Goal: Answer question/provide support

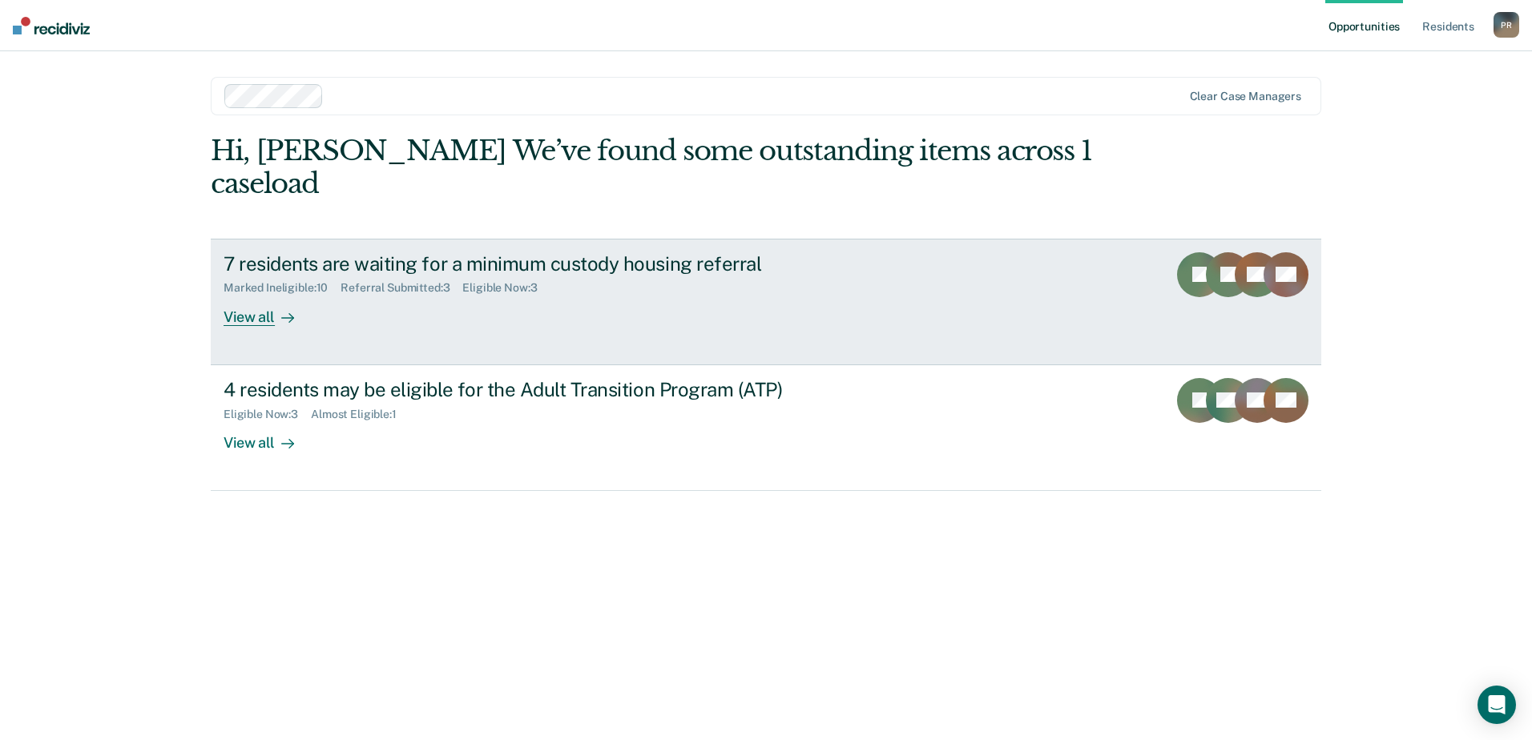
click at [270, 295] on div "View all" at bounding box center [269, 310] width 90 height 31
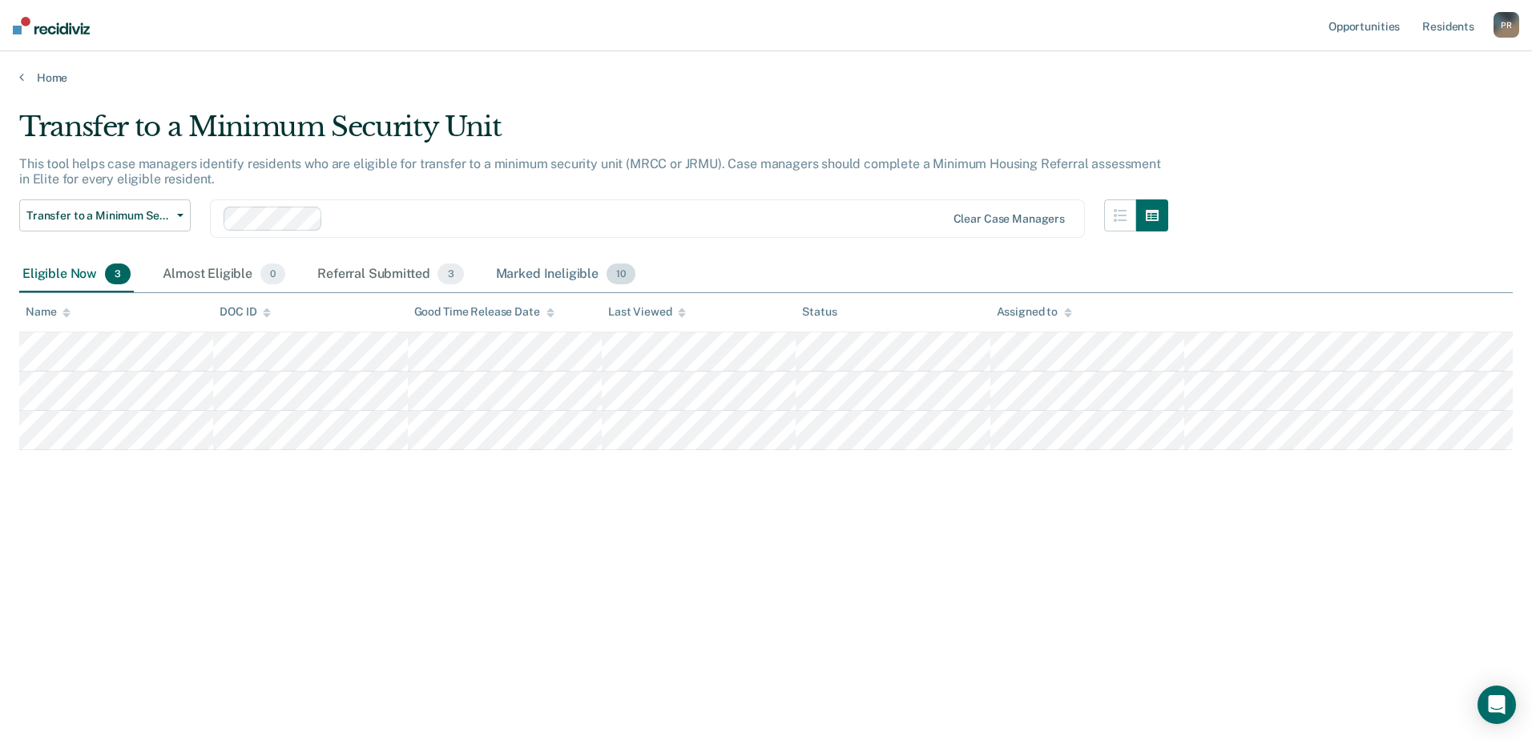
click at [553, 272] on div "Marked Ineligible 10" at bounding box center [566, 274] width 146 height 35
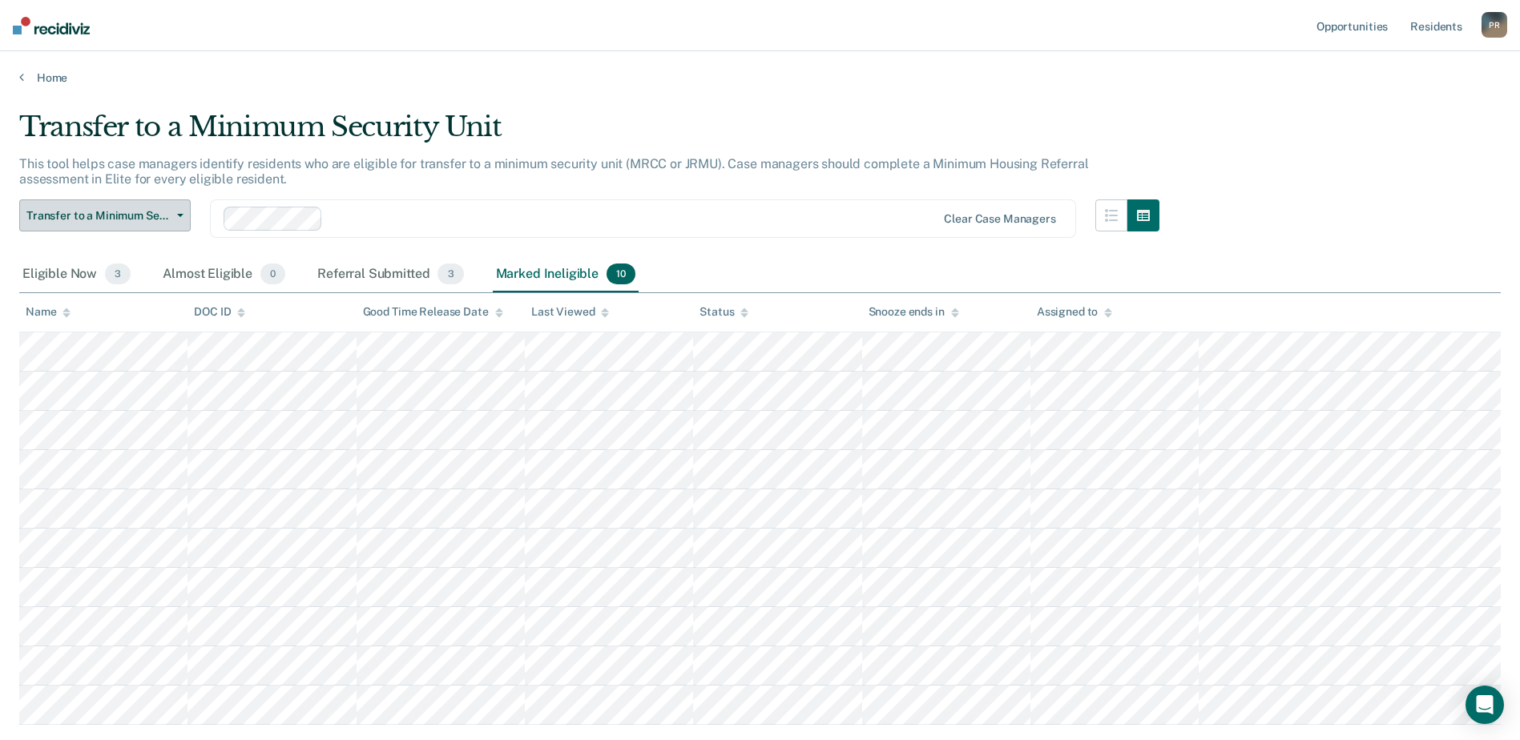
click at [181, 214] on icon "button" at bounding box center [180, 215] width 6 height 3
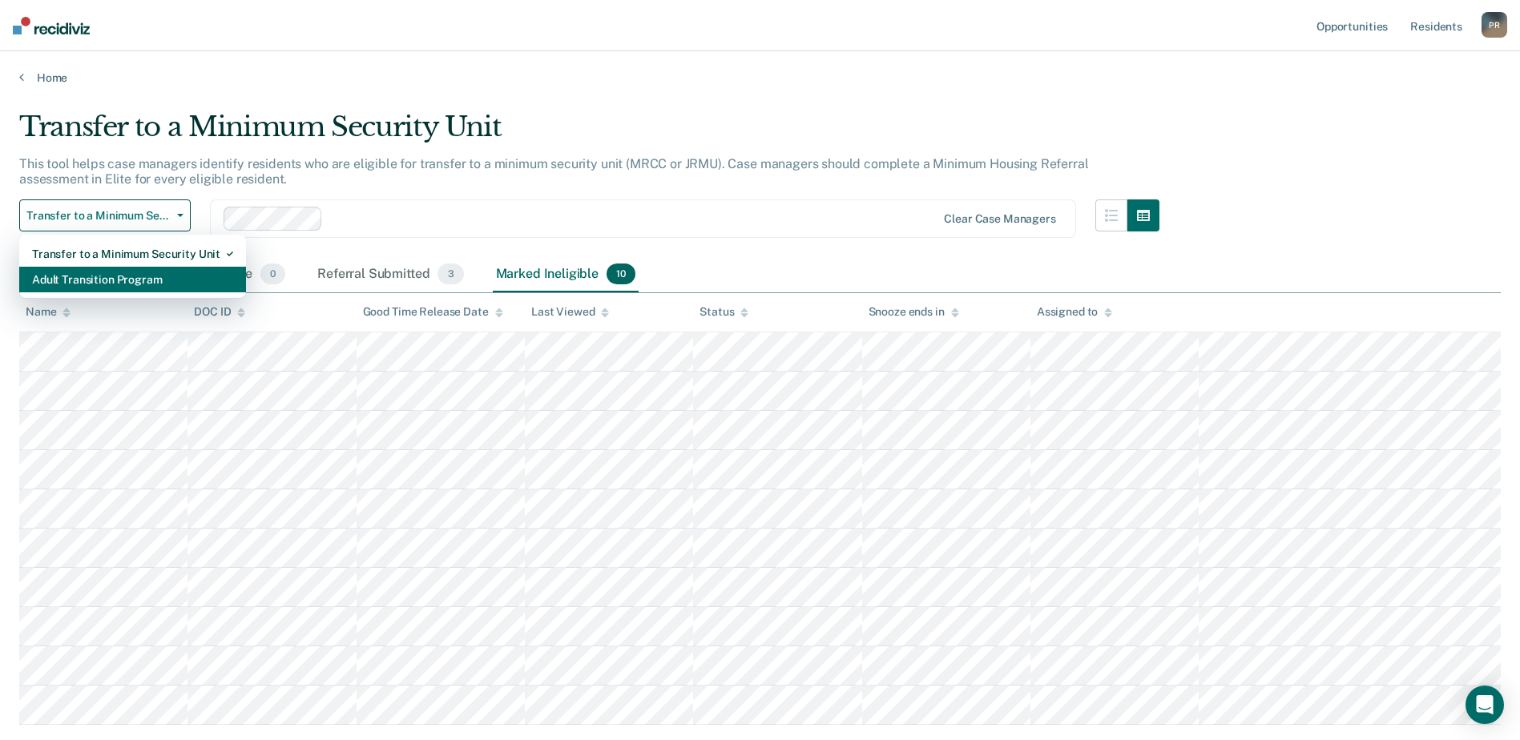
click at [132, 284] on div "Adult Transition Program" at bounding box center [132, 280] width 201 height 26
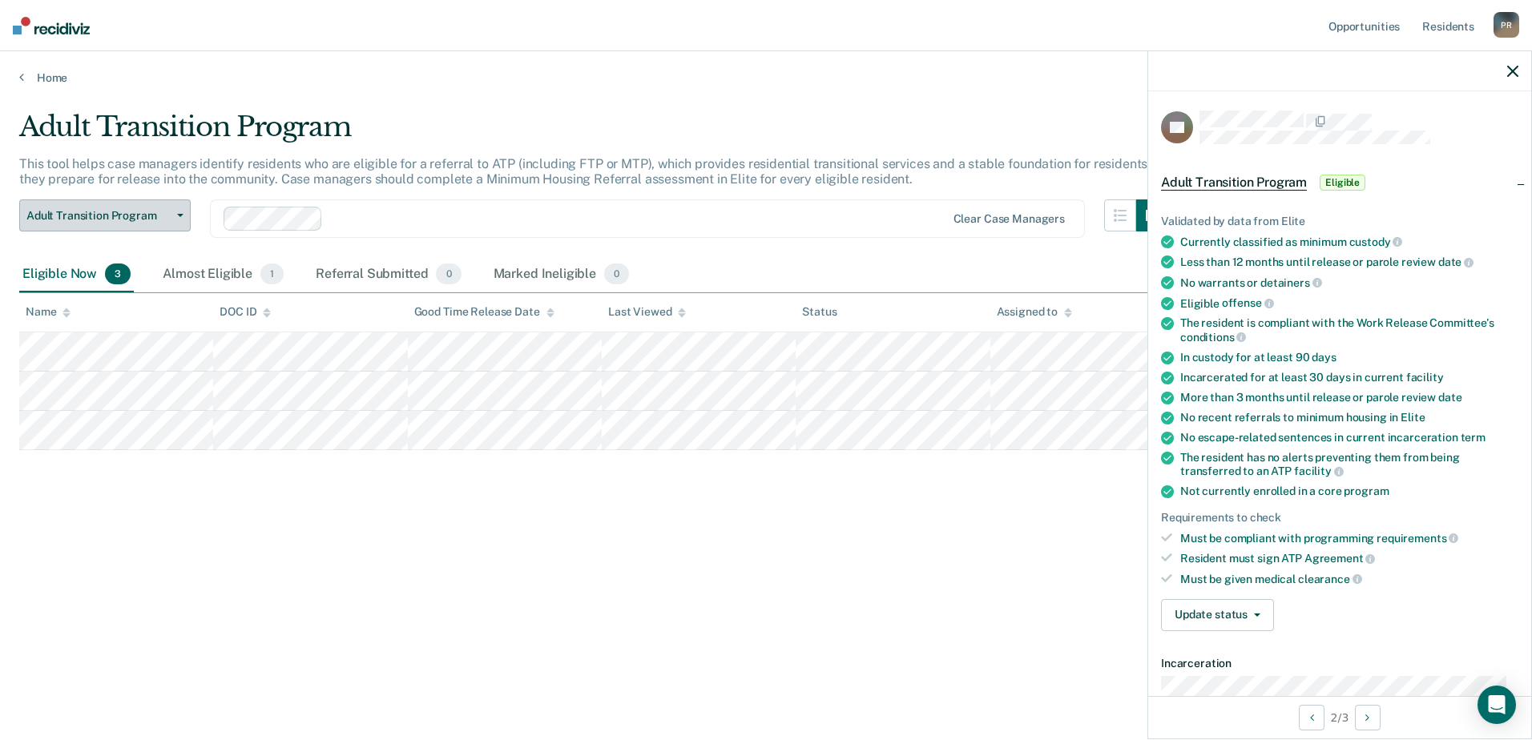
click at [179, 218] on button "Adult Transition Program" at bounding box center [104, 216] width 171 height 32
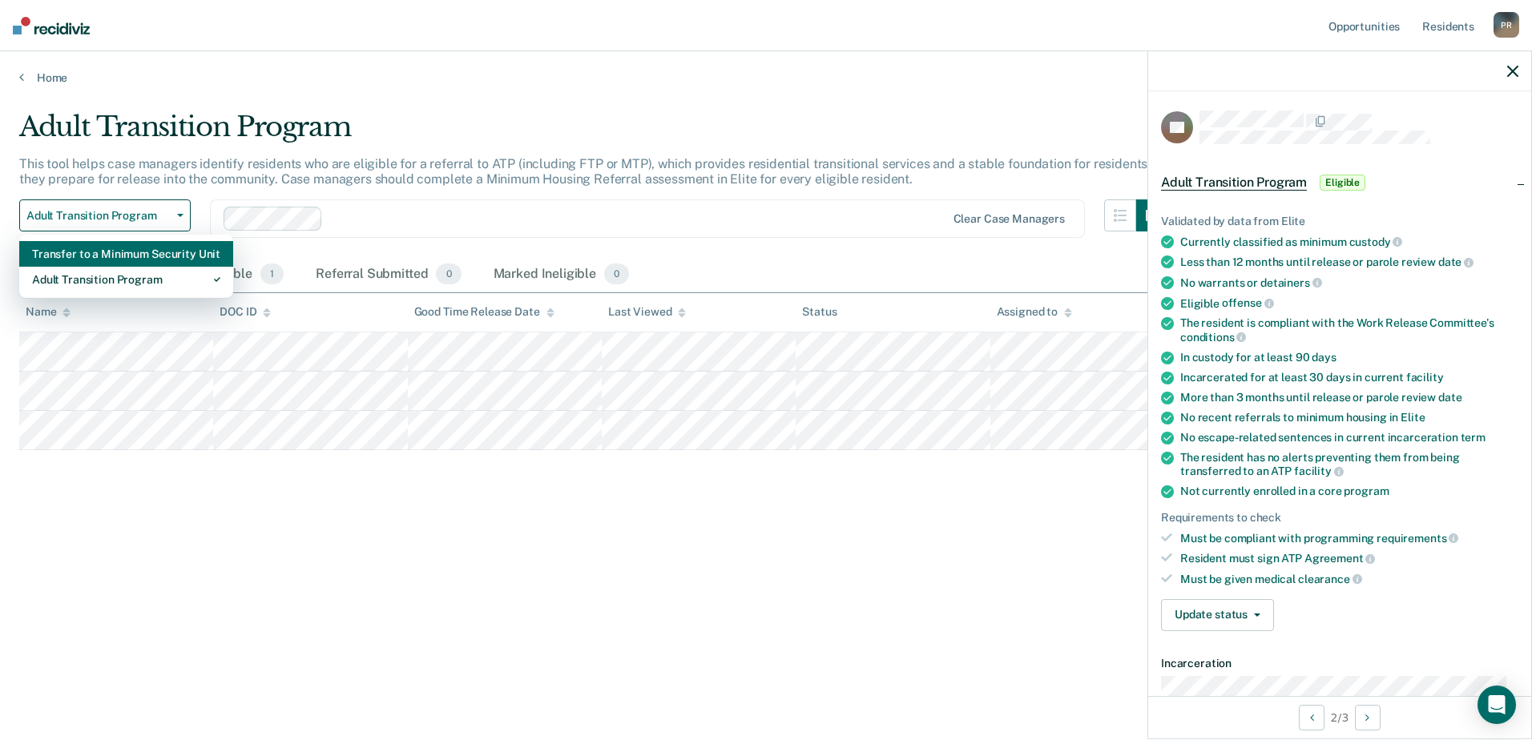
click at [129, 260] on div "Transfer to a Minimum Security Unit" at bounding box center [126, 254] width 188 height 26
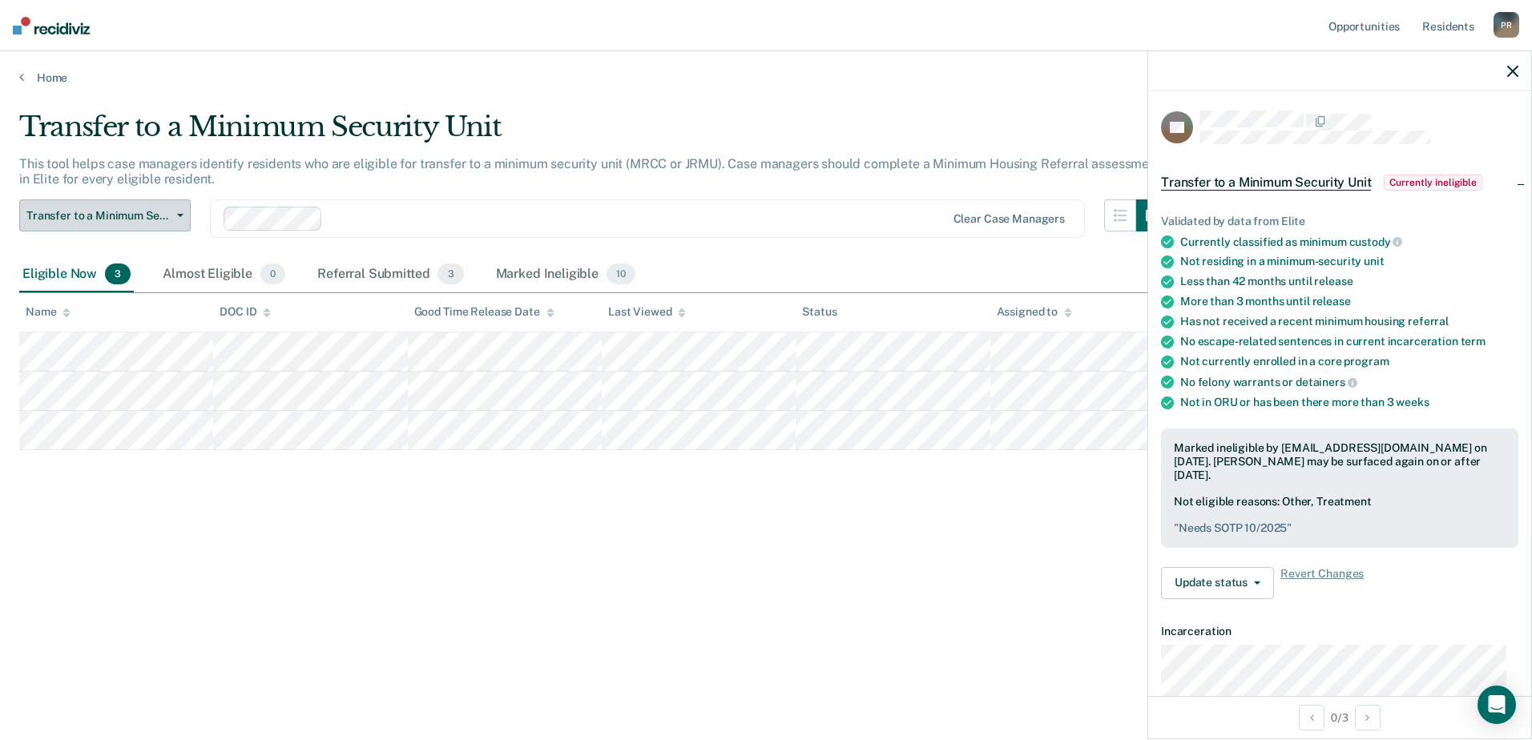
click at [183, 215] on icon "button" at bounding box center [180, 215] width 6 height 3
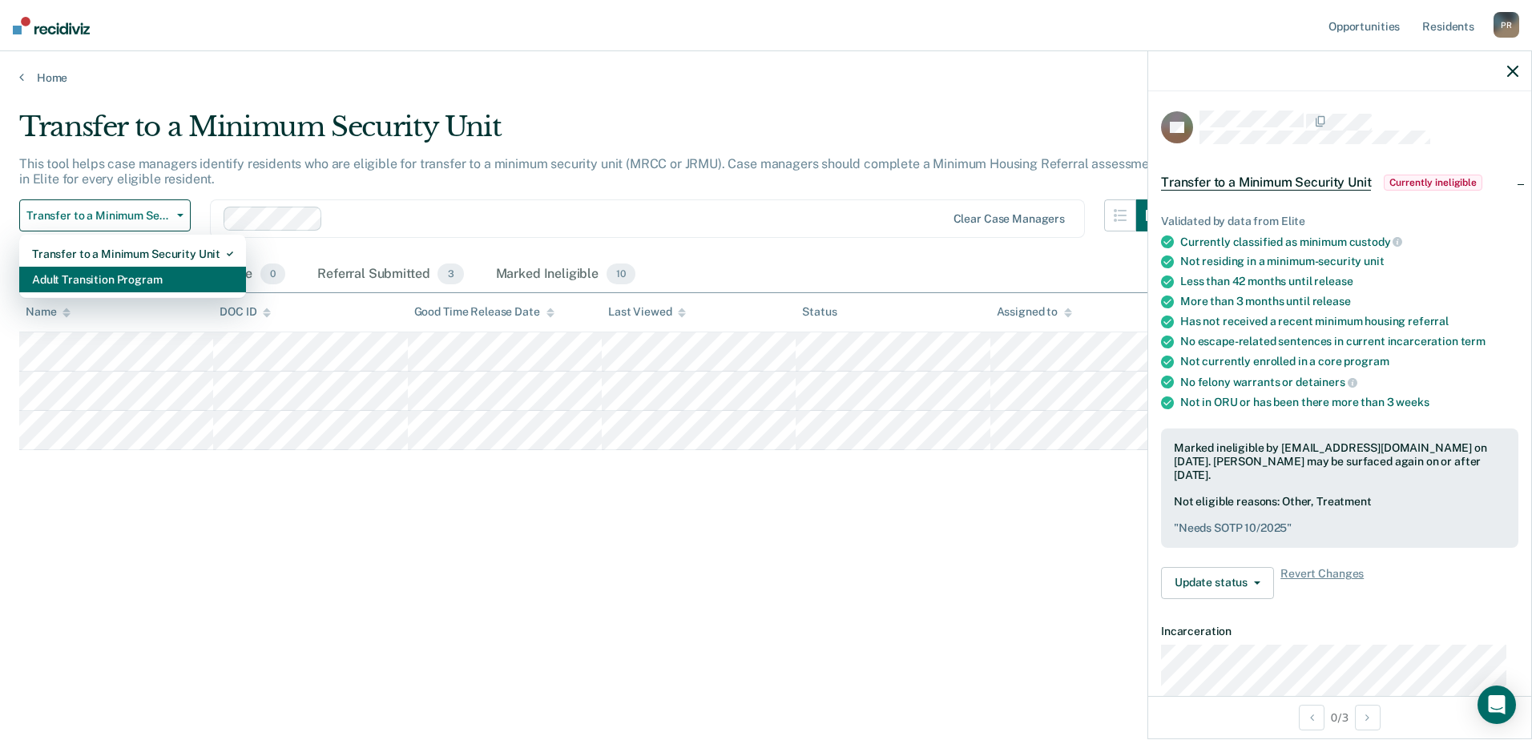
click at [154, 284] on div "Adult Transition Program" at bounding box center [132, 280] width 201 height 26
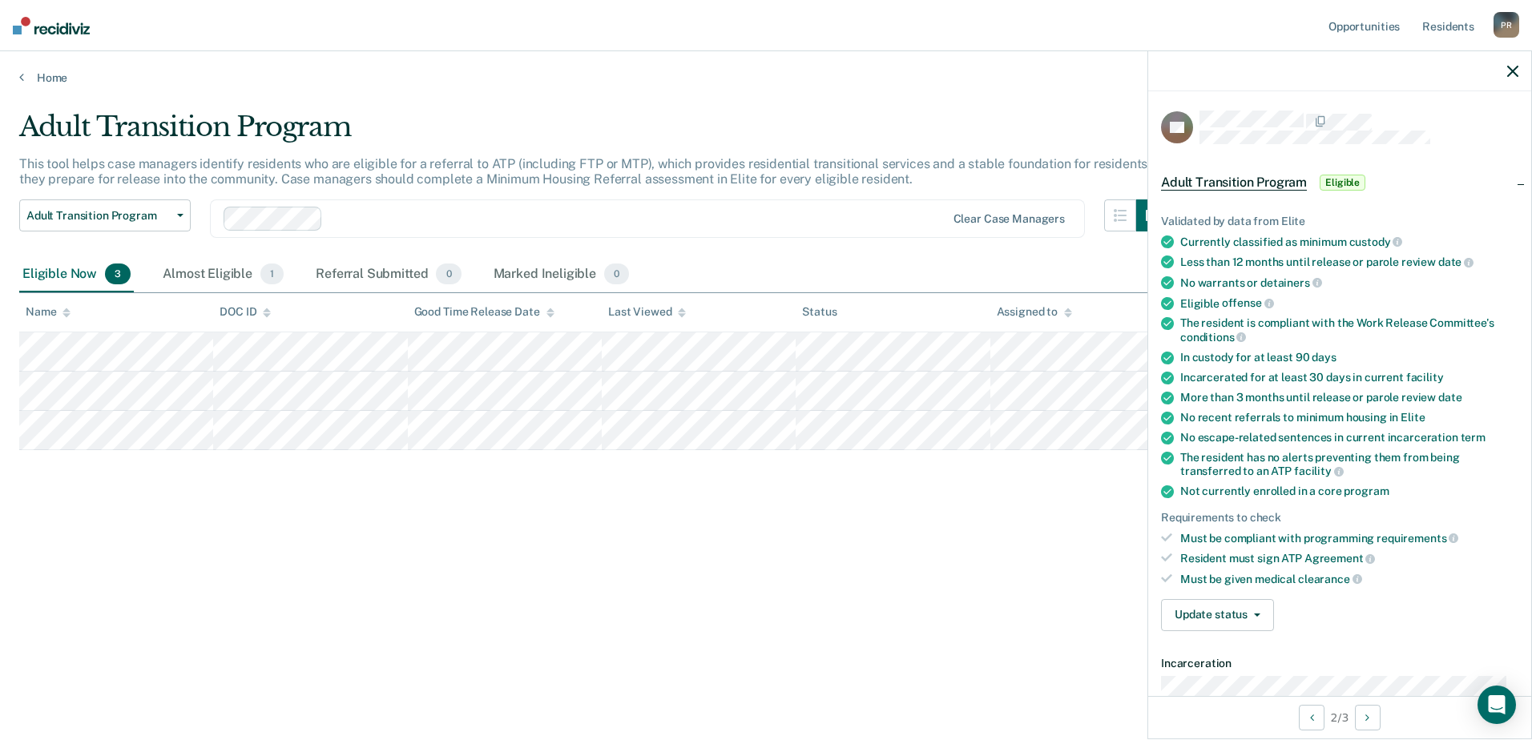
click at [1009, 628] on div "Adult Transition Program This tool helps case managers identify residents who a…" at bounding box center [766, 391] width 1494 height 561
click at [1500, 705] on icon "Open Intercom Messenger" at bounding box center [1496, 705] width 18 height 21
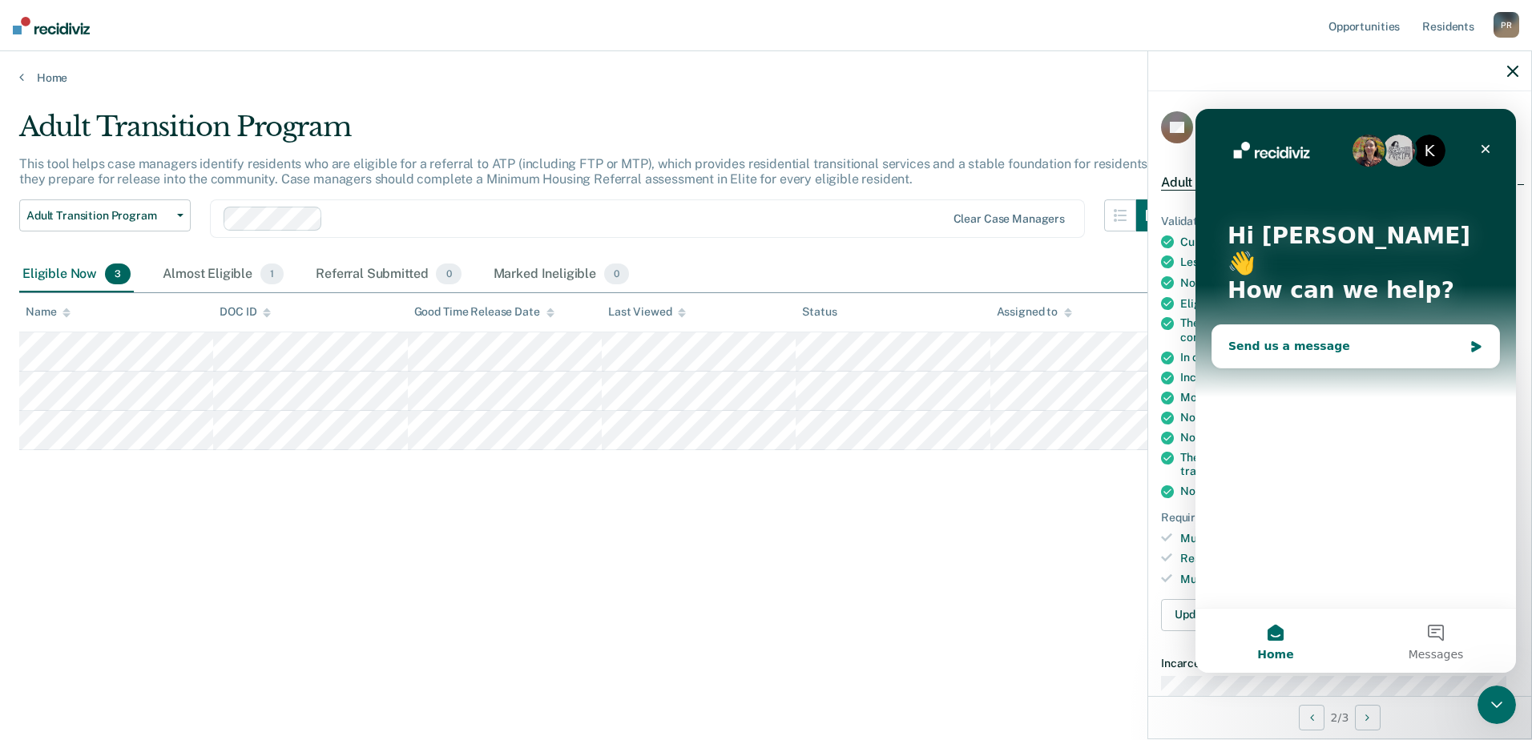
click at [1277, 338] on div "Send us a message" at bounding box center [1346, 346] width 235 height 17
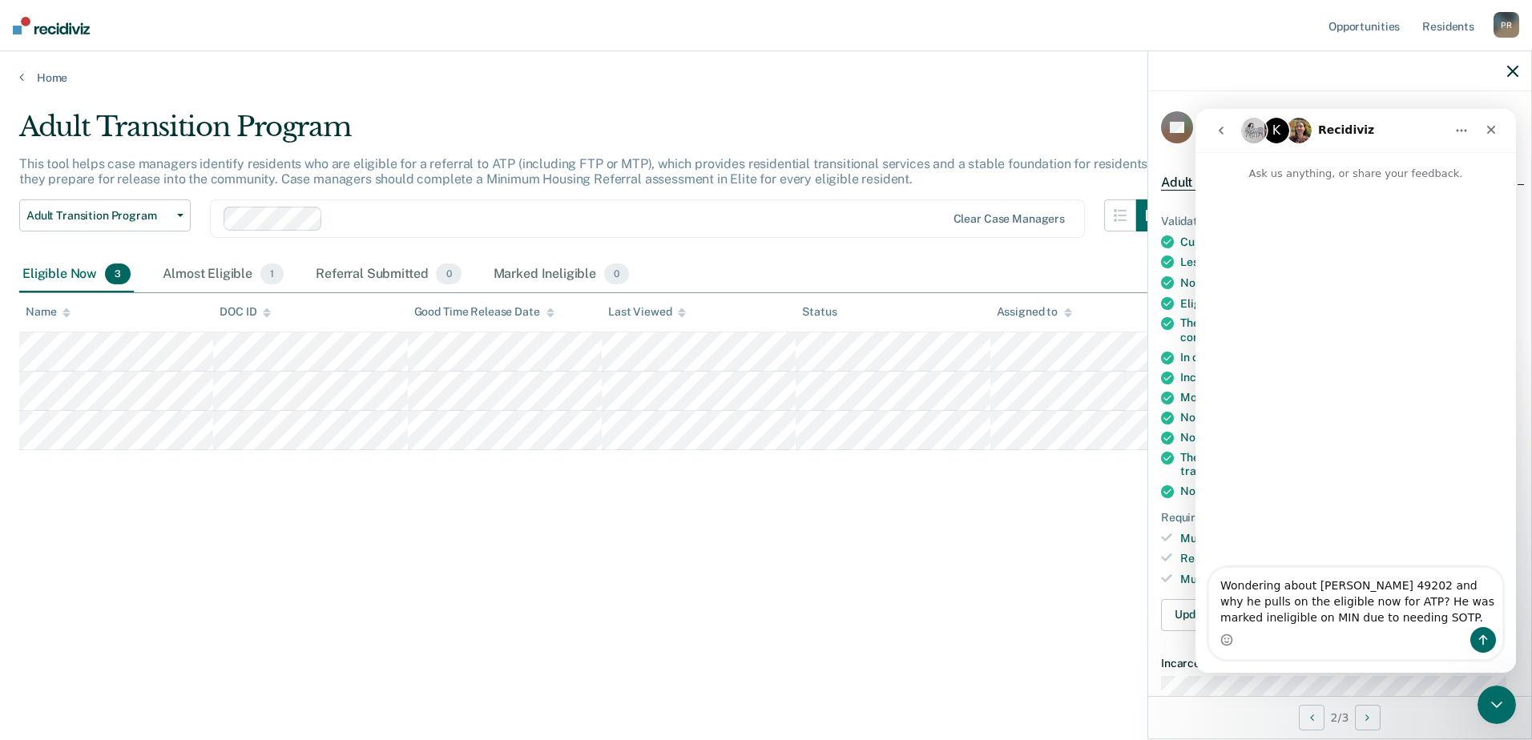
type textarea "Wondering about [PERSON_NAME] 49202 and why he pulls on the eligible now for AT…"
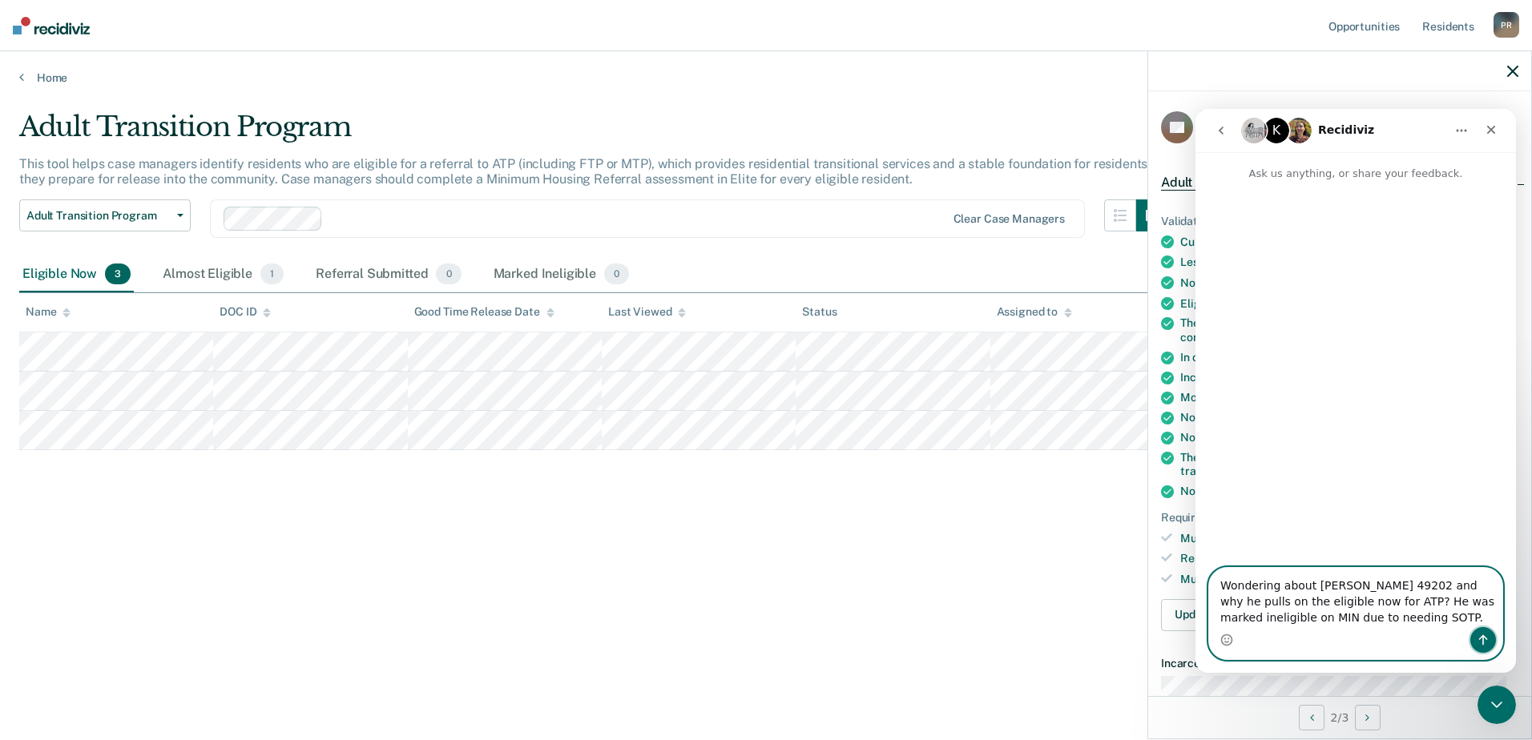
click at [1487, 629] on button "Send a message…" at bounding box center [1484, 640] width 26 height 26
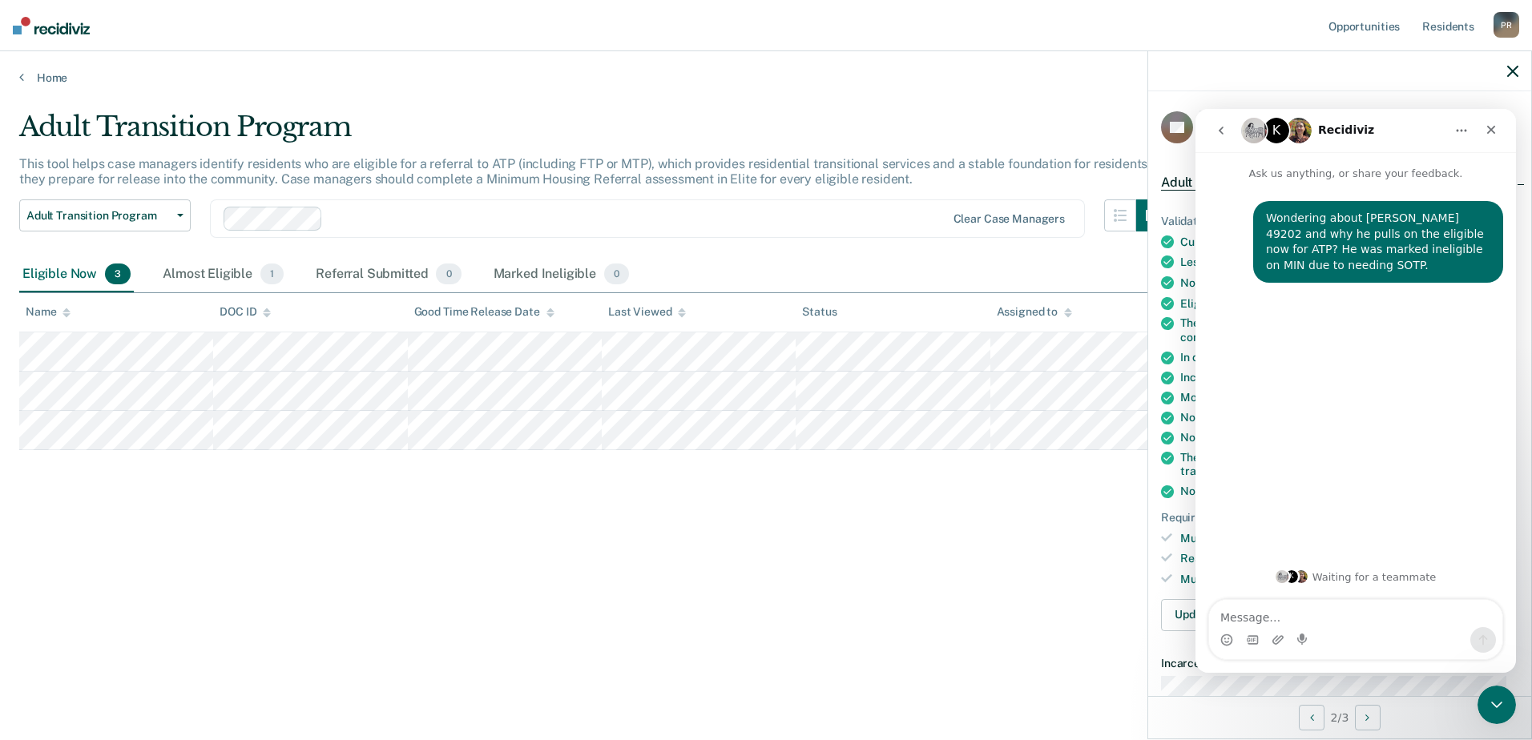
click at [1036, 636] on div "Adult Transition Program This tool helps case managers identify residents who a…" at bounding box center [766, 391] width 1494 height 561
click at [1497, 126] on icon "Close" at bounding box center [1491, 129] width 13 height 13
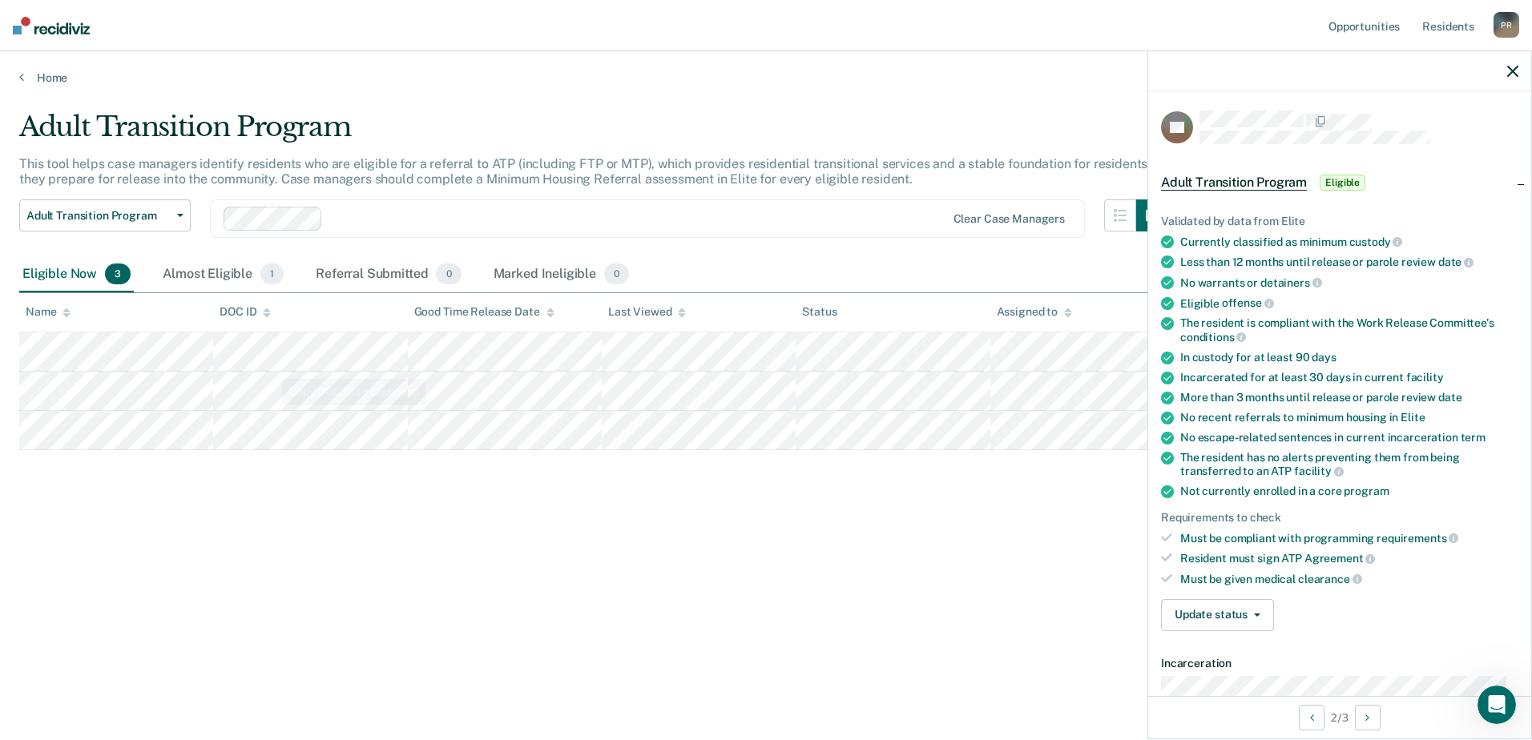
click at [805, 634] on div "Adult Transition Program This tool helps case managers identify residents who a…" at bounding box center [766, 391] width 1494 height 561
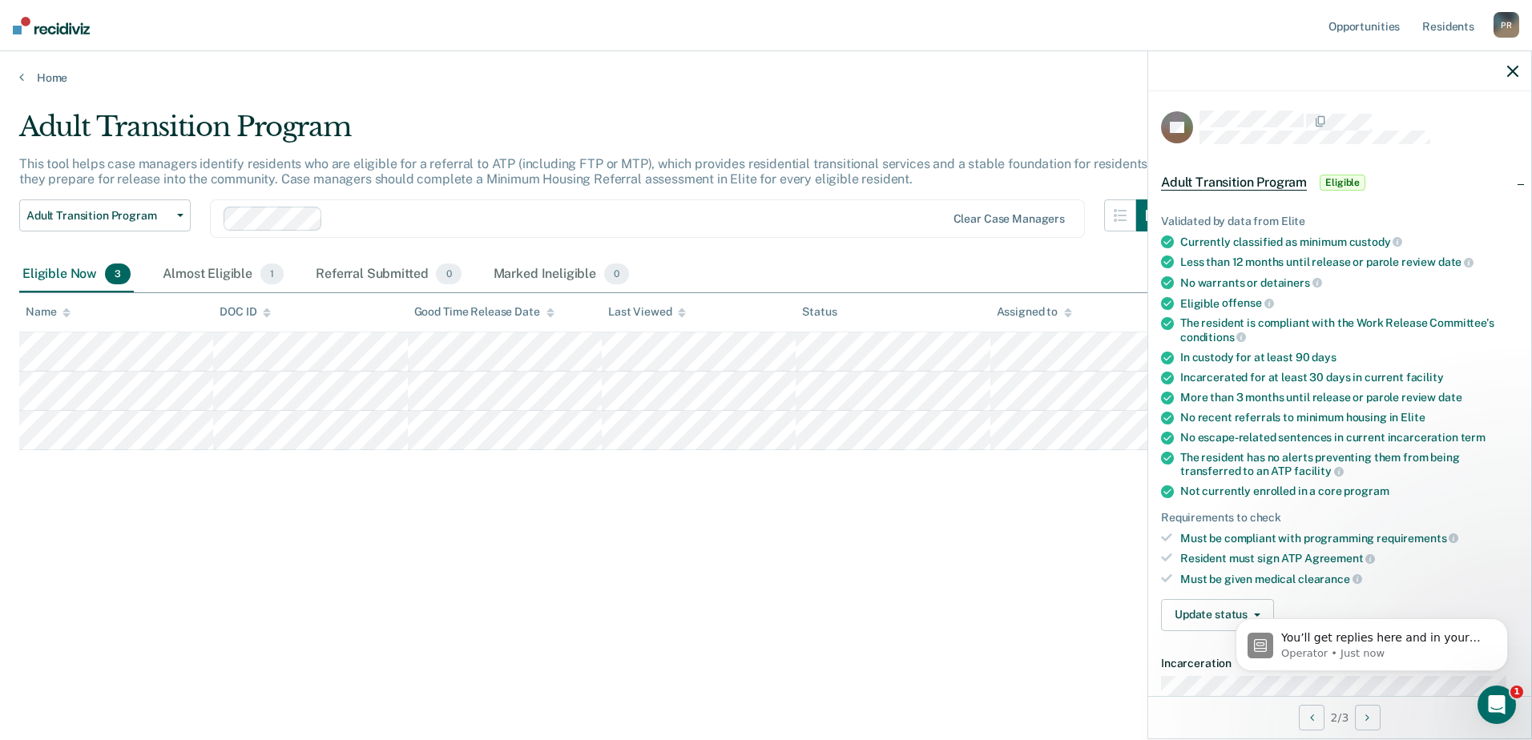
click at [1238, 607] on body "You’ll get replies here and in your email: ✉️ [EMAIL_ADDRESS][DOMAIN_NAME] Our …" at bounding box center [1372, 640] width 308 height 99
click at [1197, 615] on button "Update status" at bounding box center [1217, 615] width 113 height 32
click at [1200, 678] on button "Mark Ineligible" at bounding box center [1247, 680] width 173 height 26
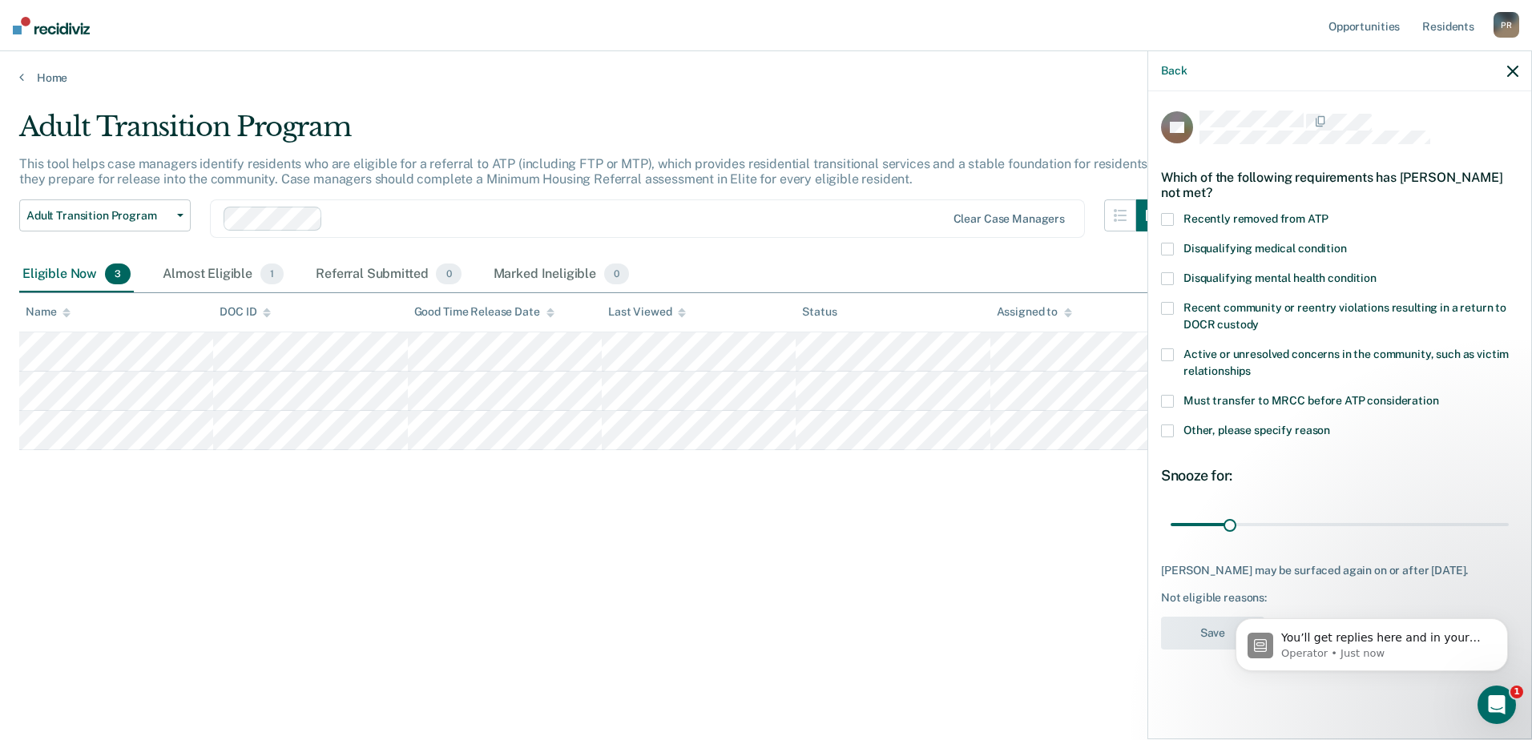
click at [1171, 397] on span at bounding box center [1167, 401] width 13 height 13
click at [1439, 395] on input "Must transfer to MRCC before ATP consideration" at bounding box center [1439, 395] width 0 height 0
drag, startPoint x: 1230, startPoint y: 522, endPoint x: 1535, endPoint y: 511, distance: 304.7
type input "180"
click at [1509, 511] on input "range" at bounding box center [1340, 524] width 338 height 28
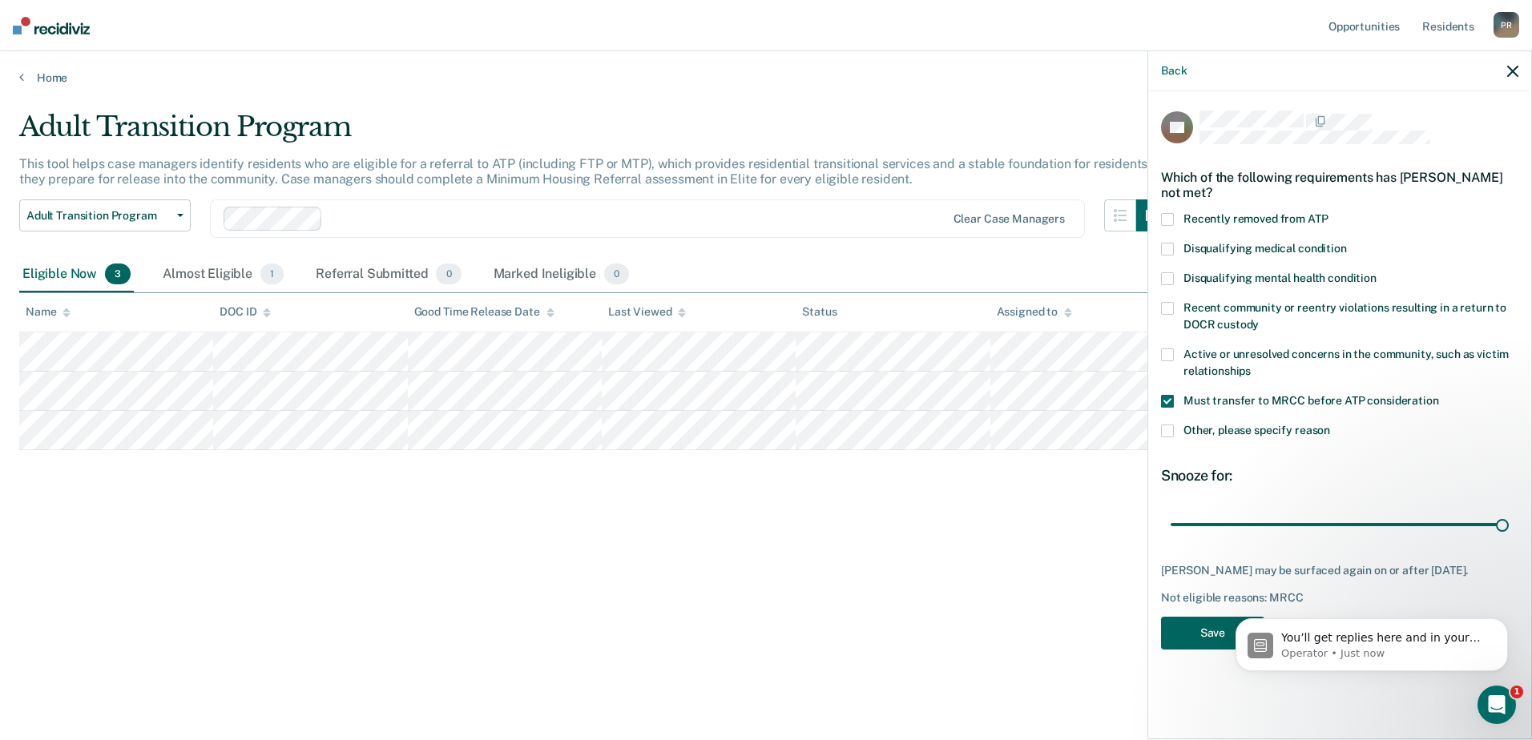
click at [1188, 637] on button "Save" at bounding box center [1212, 633] width 103 height 33
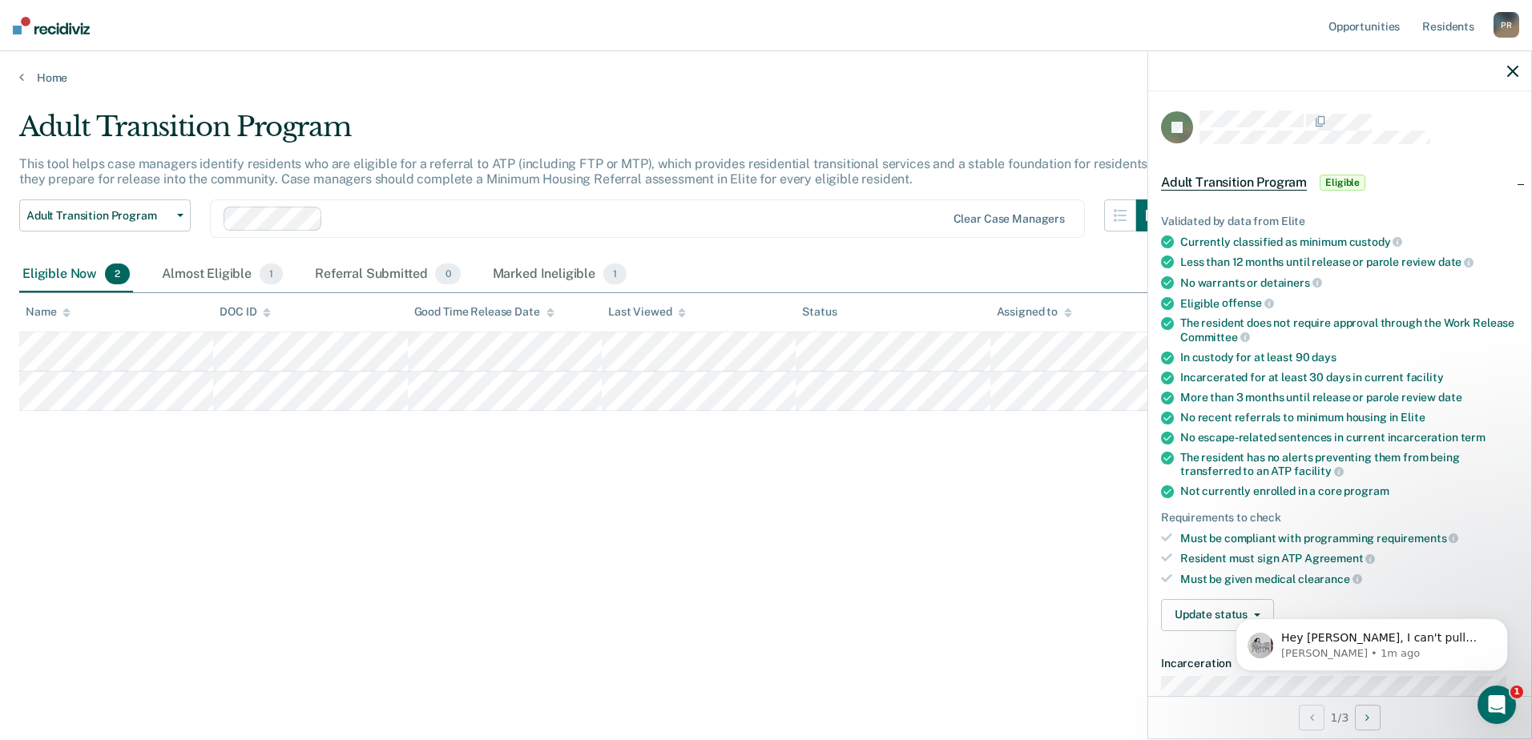
click at [945, 99] on main "Adult Transition Program This tool helps case managers identify residents who a…" at bounding box center [766, 410] width 1532 height 651
click at [1511, 76] on icon "button" at bounding box center [1512, 71] width 11 height 11
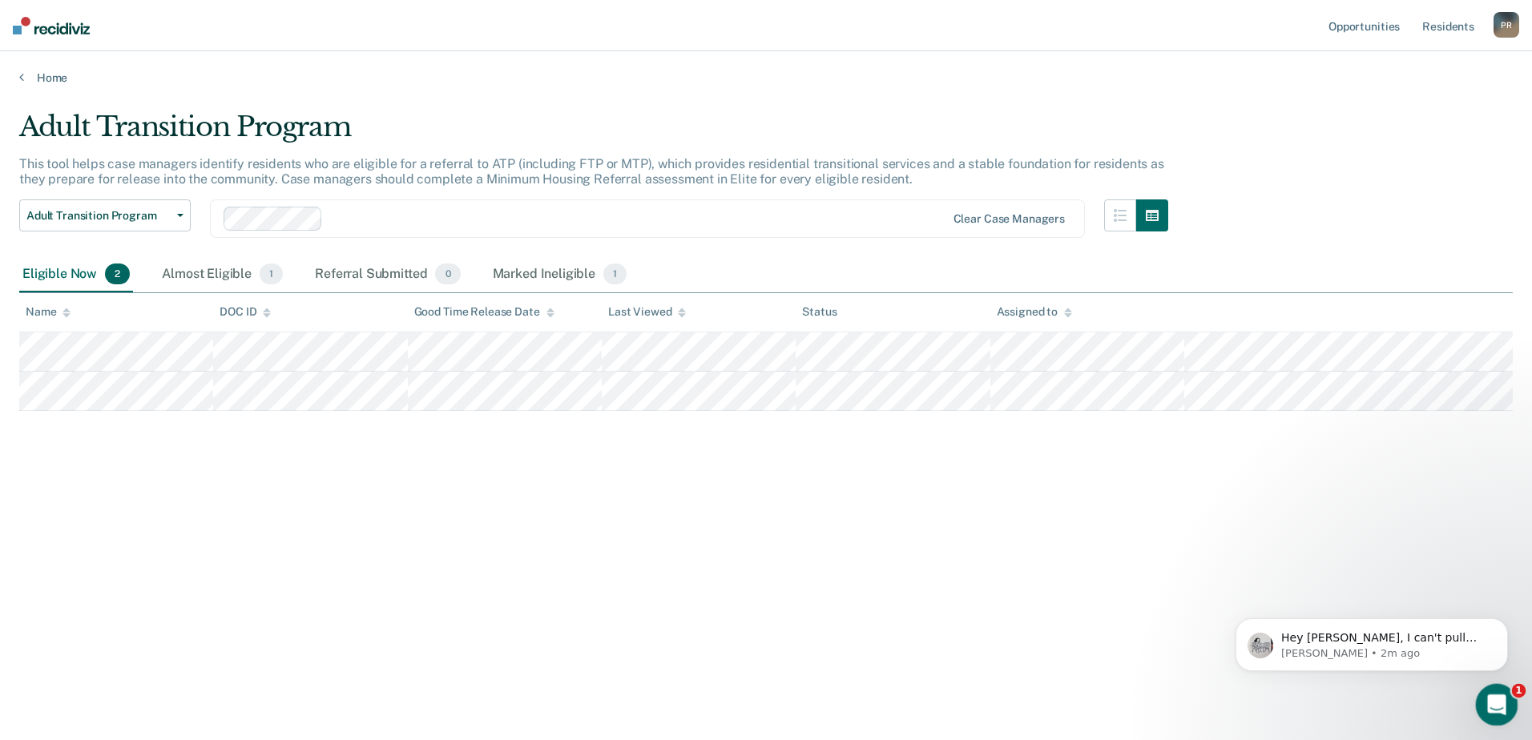
click at [1498, 700] on icon "Open Intercom Messenger" at bounding box center [1495, 703] width 26 height 26
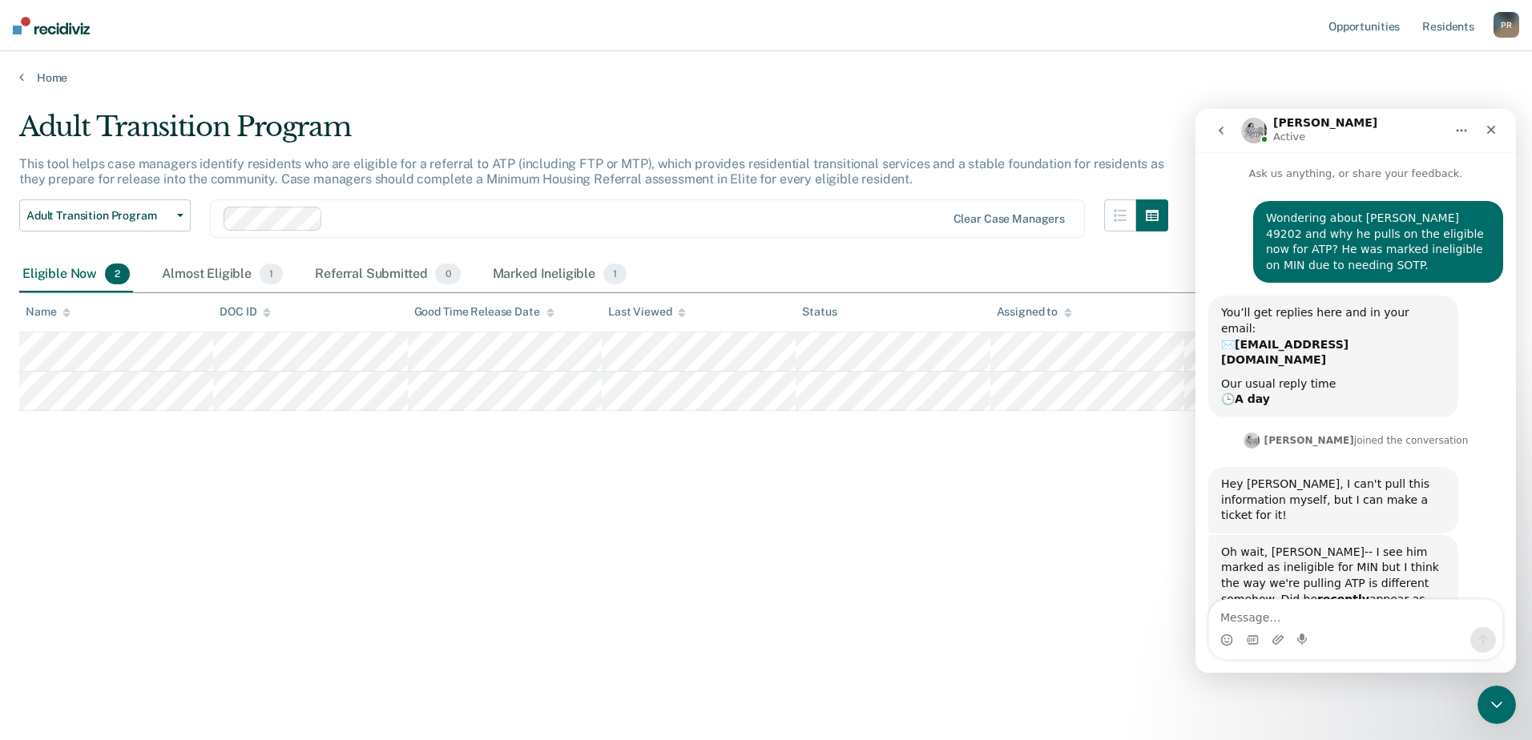
scroll to position [3, 0]
click at [993, 567] on div "Adult Transition Program This tool helps case managers identify residents who a…" at bounding box center [766, 366] width 1494 height 510
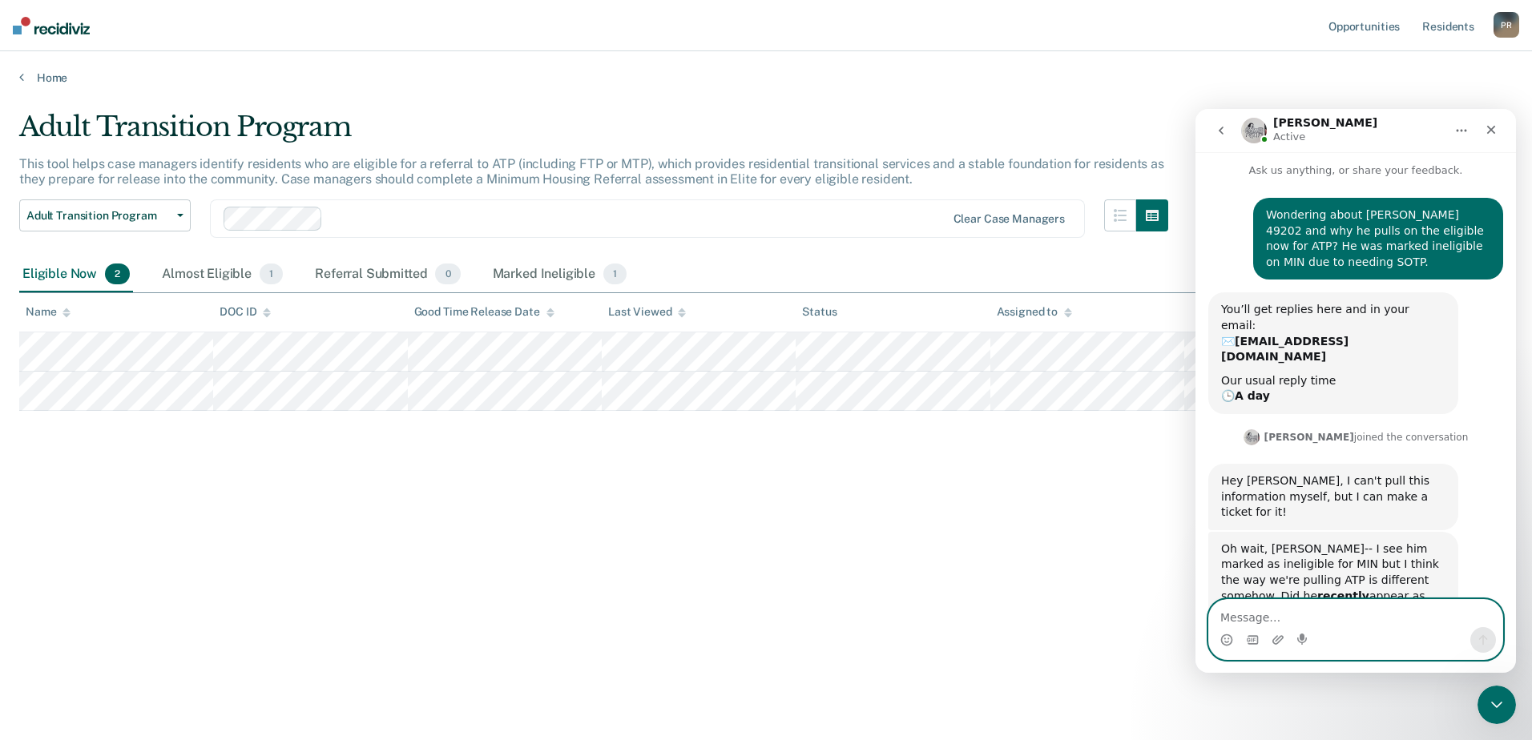
click at [1246, 616] on textarea "Message…" at bounding box center [1355, 613] width 293 height 27
type textarea "H"
type textarea "W"
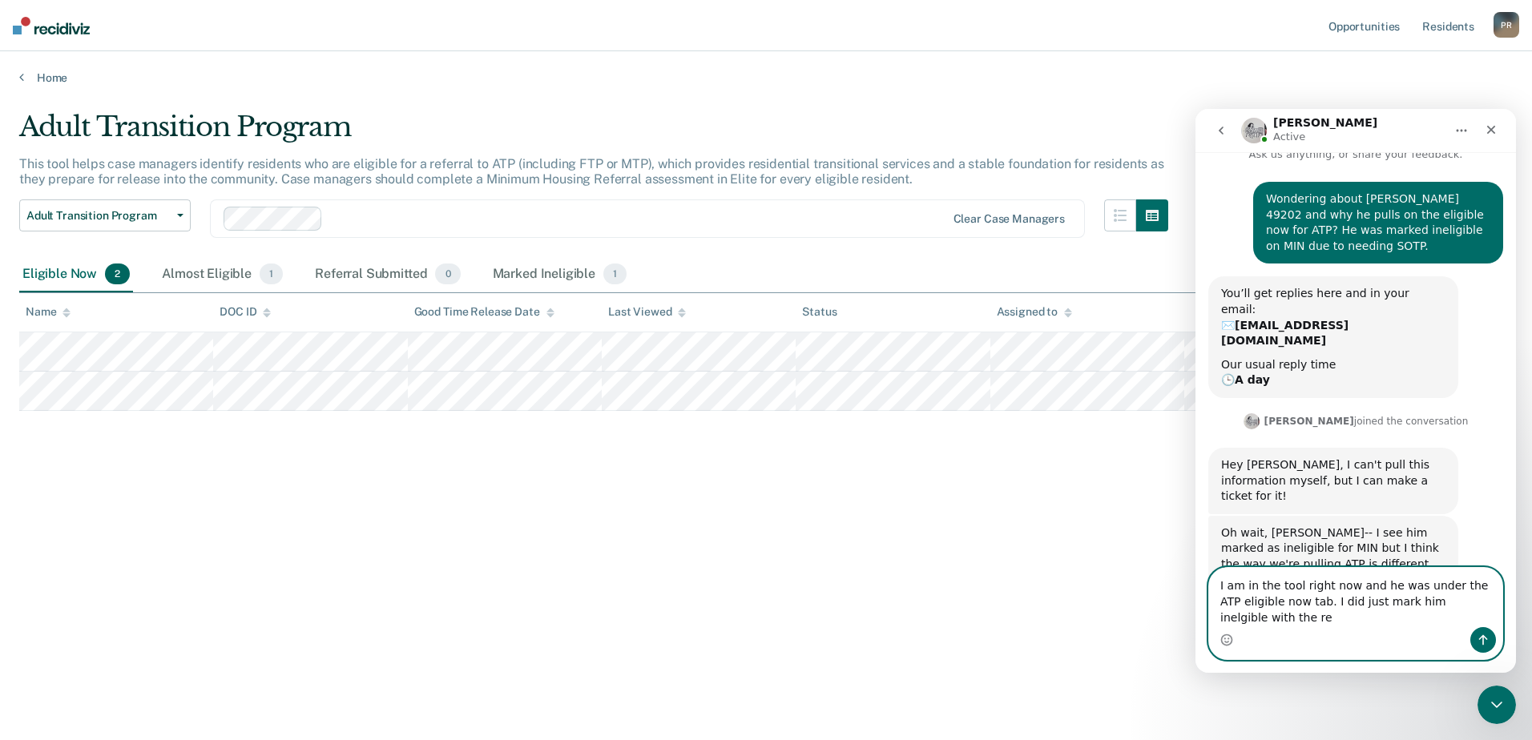
scroll to position [35, 0]
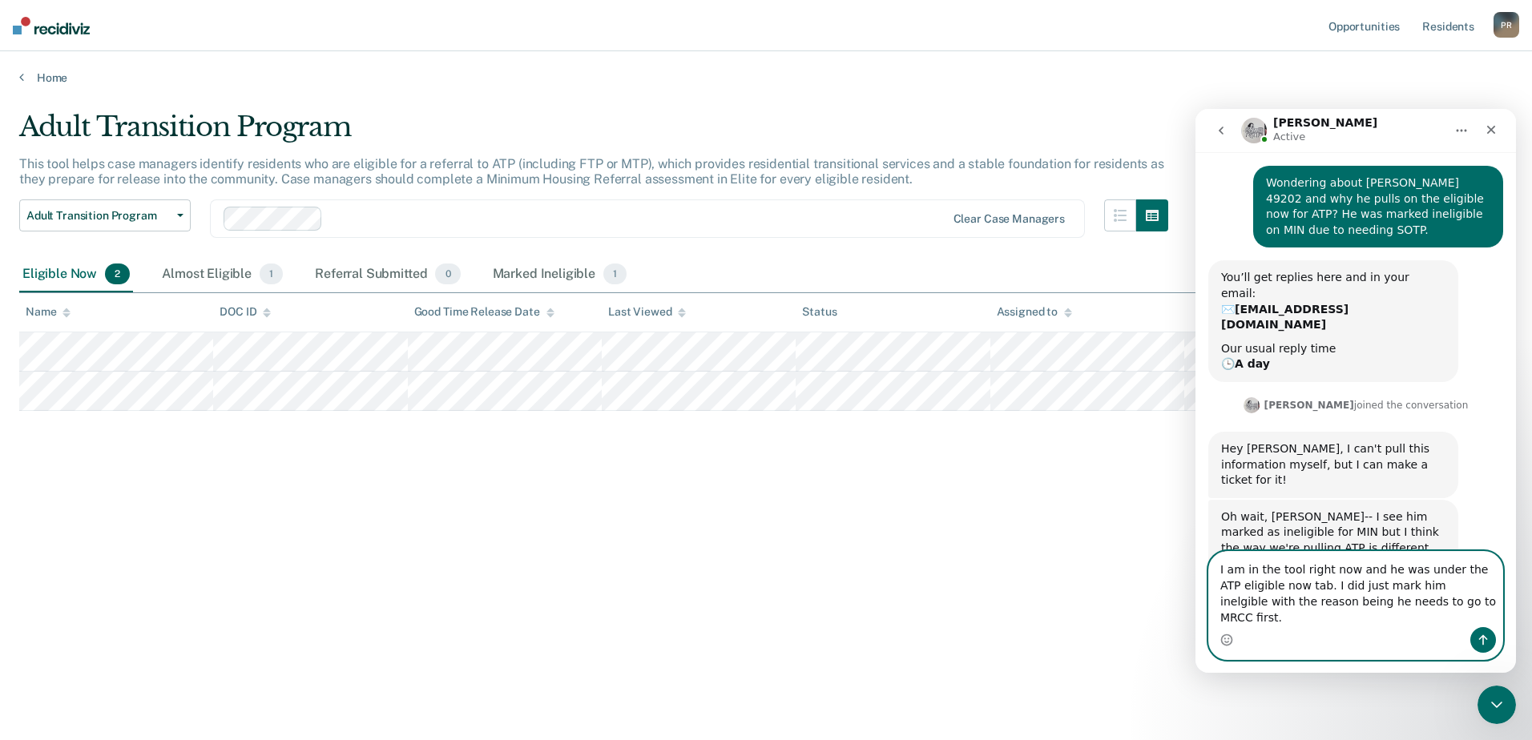
type textarea "I am in the tool right now and he was under the ATP eligible now tab. I did jus…"
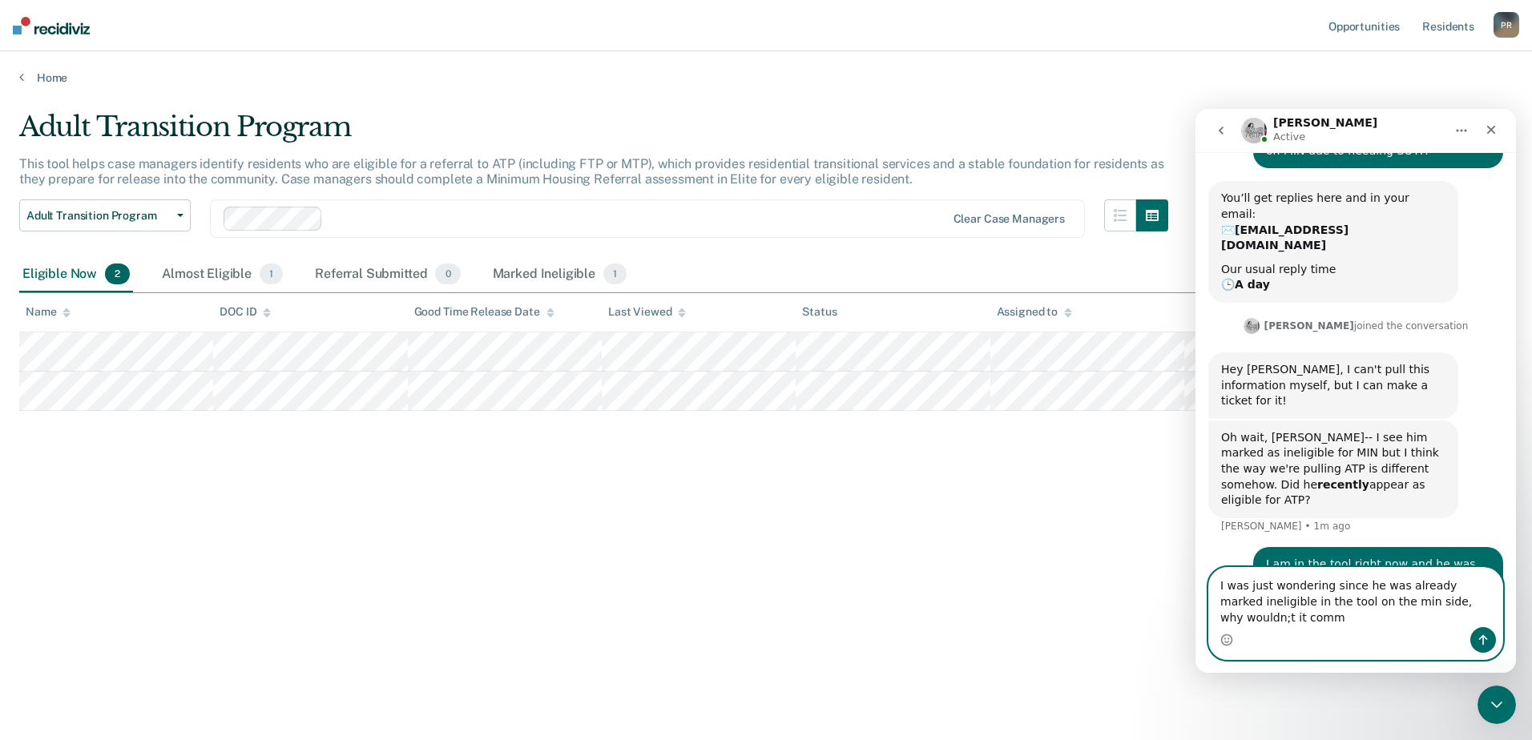
scroll to position [131, 0]
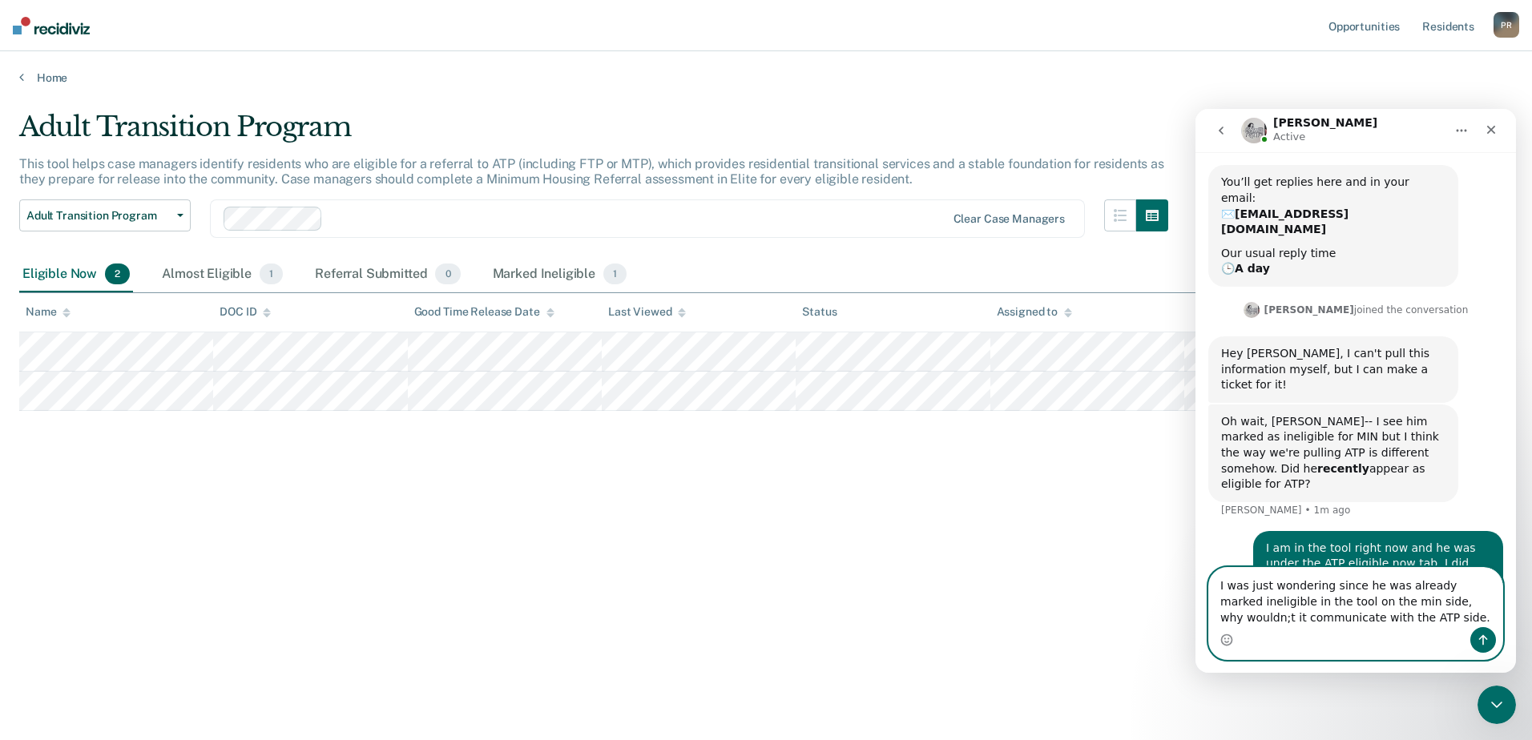
type textarea "I was just wondering since he was already marked ineligible in the tool on the …"
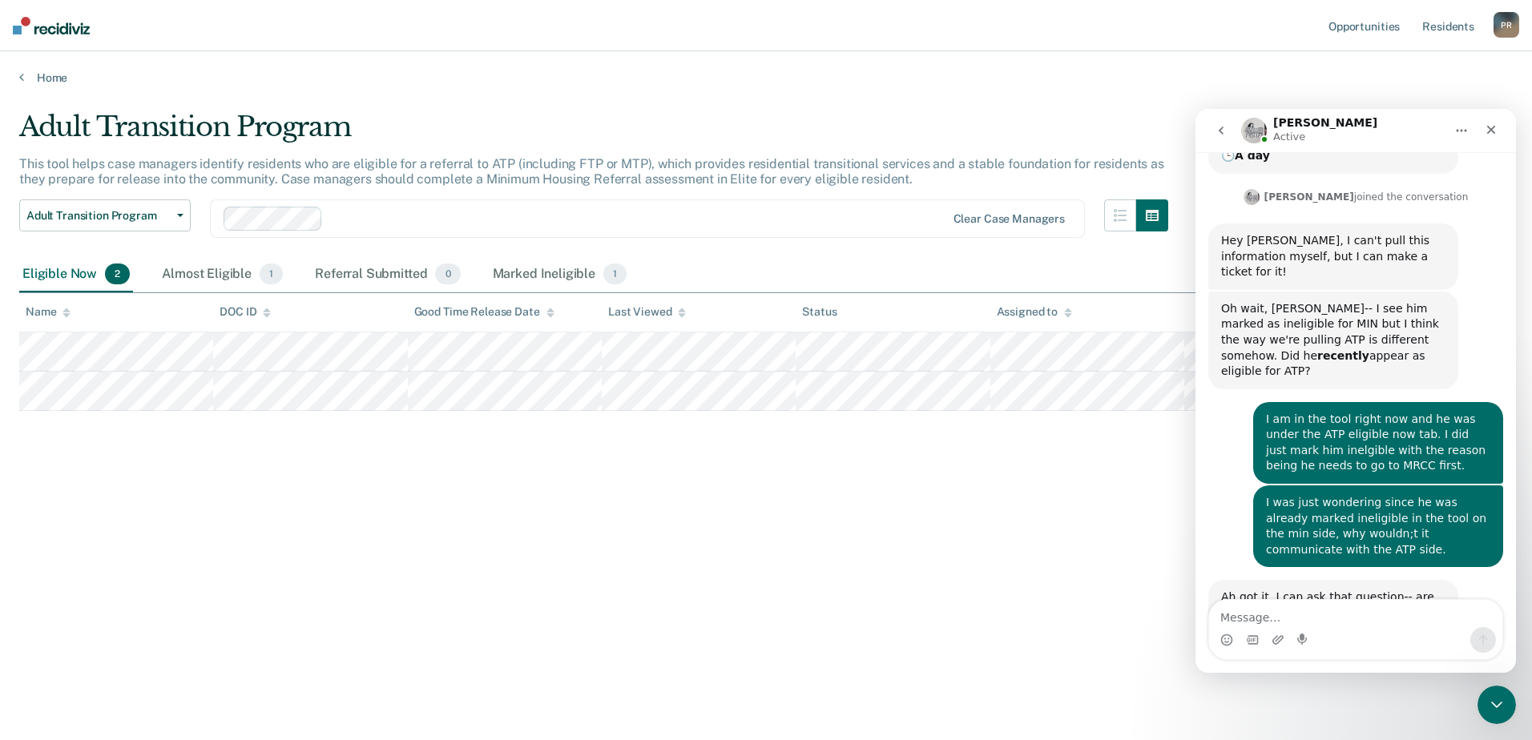
scroll to position [261, 0]
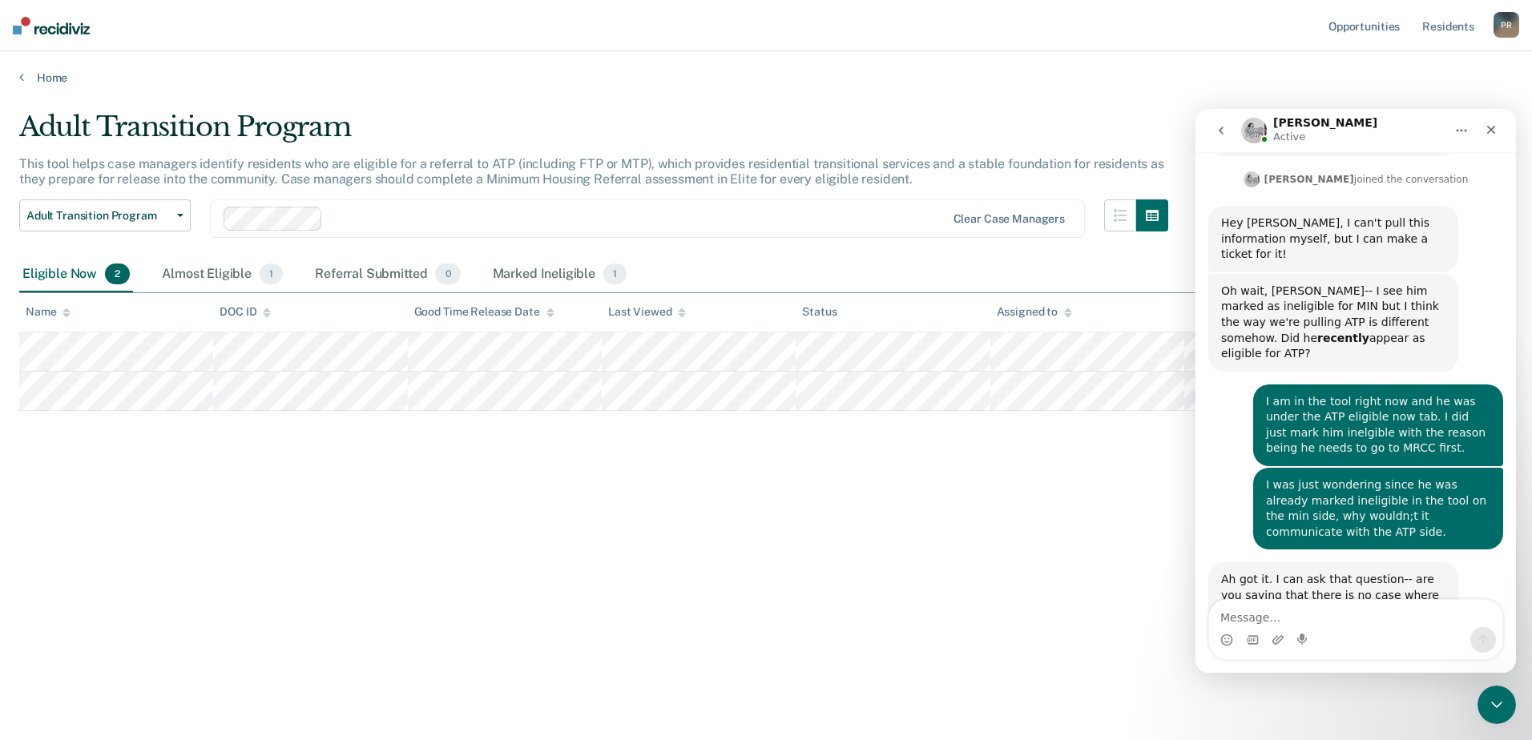
click at [966, 690] on main "Adult Transition Program This tool helps case managers identify residents who a…" at bounding box center [766, 410] width 1532 height 651
click at [1253, 615] on textarea "Message…" at bounding box center [1355, 613] width 293 height 27
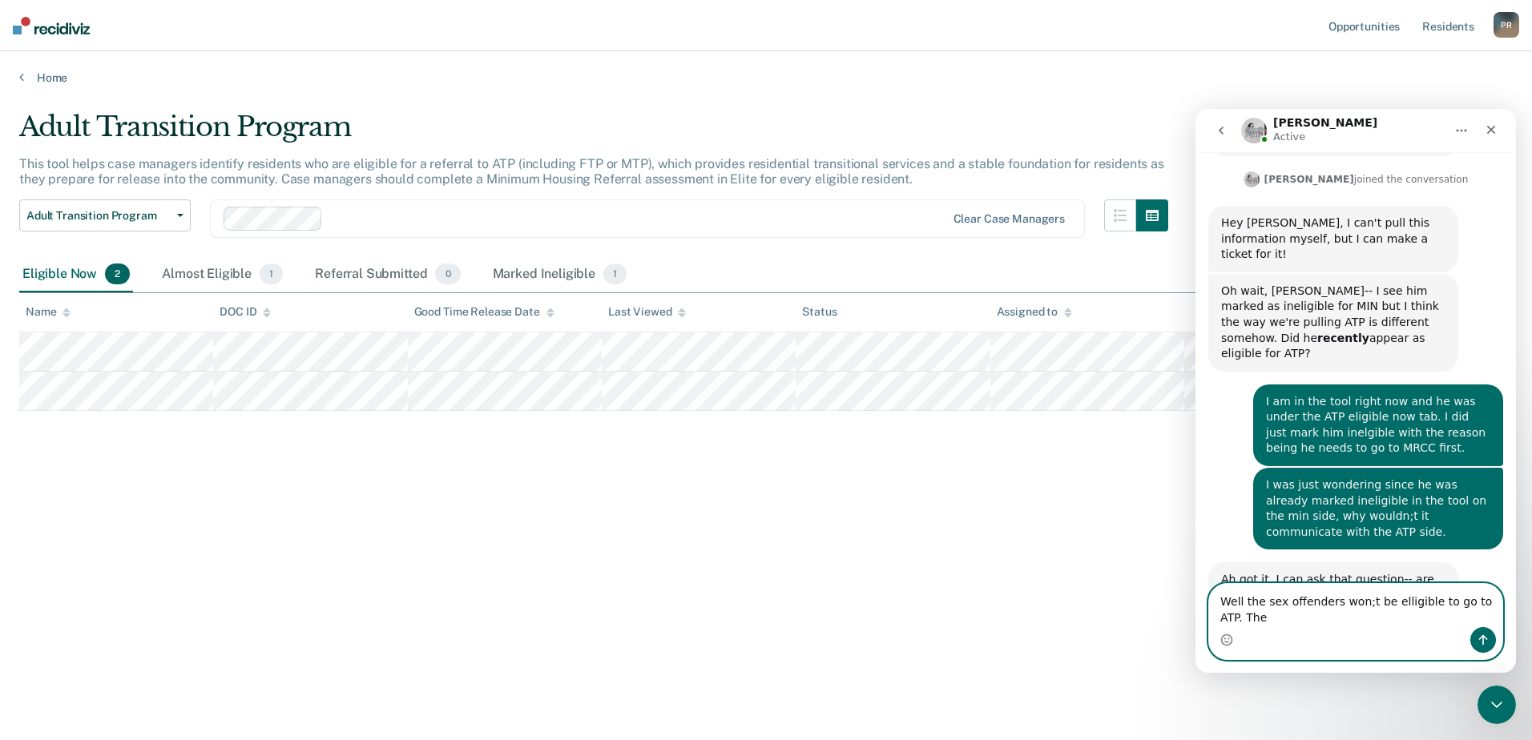
scroll to position [277, 0]
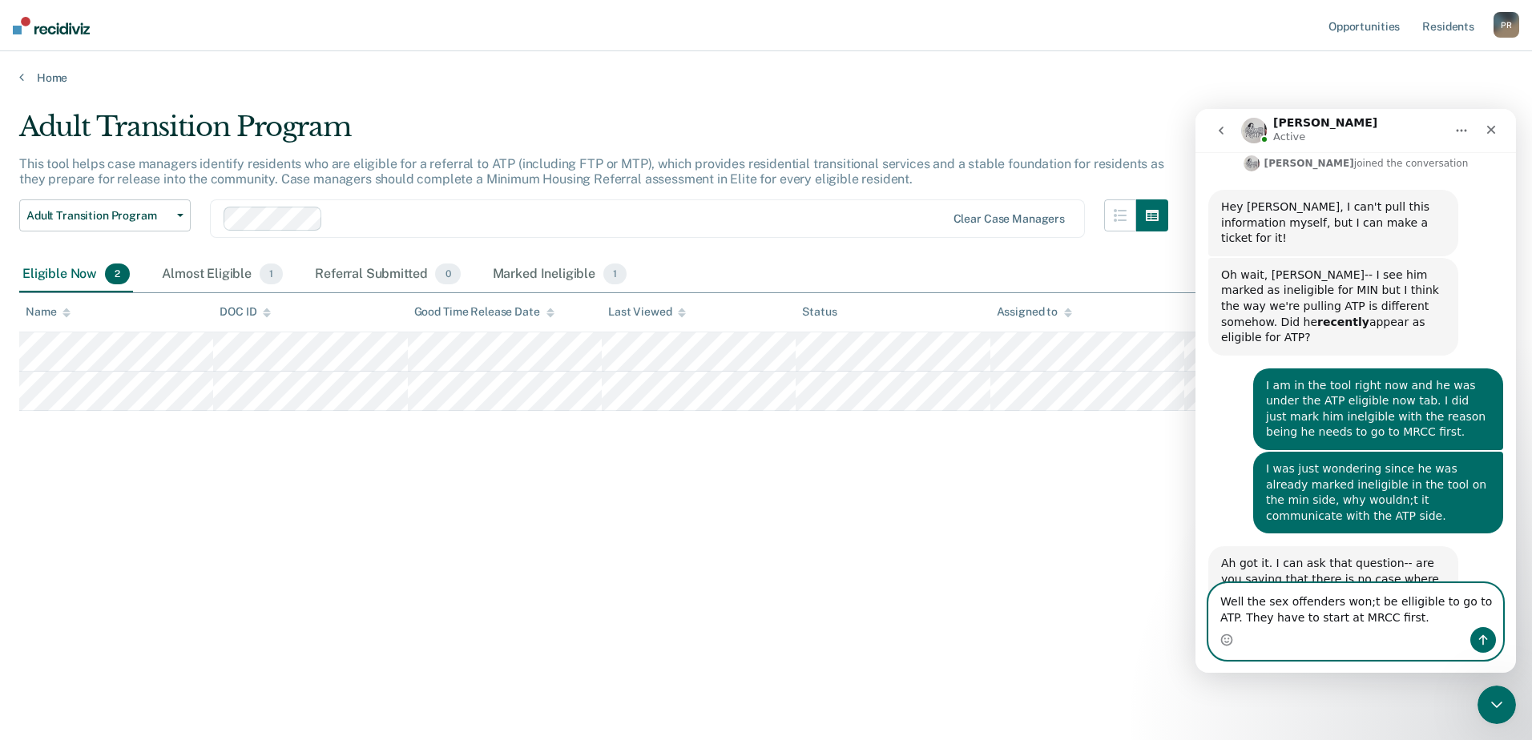
click at [1356, 601] on textarea "Well the sex offenders won;t be elligible to go to ATP. They have to start at M…" at bounding box center [1355, 605] width 293 height 43
type textarea "Well the sex offenders won't be elligible to go to ATP. They have to start at M…"
click at [1479, 640] on icon "Send a message…" at bounding box center [1483, 640] width 13 height 13
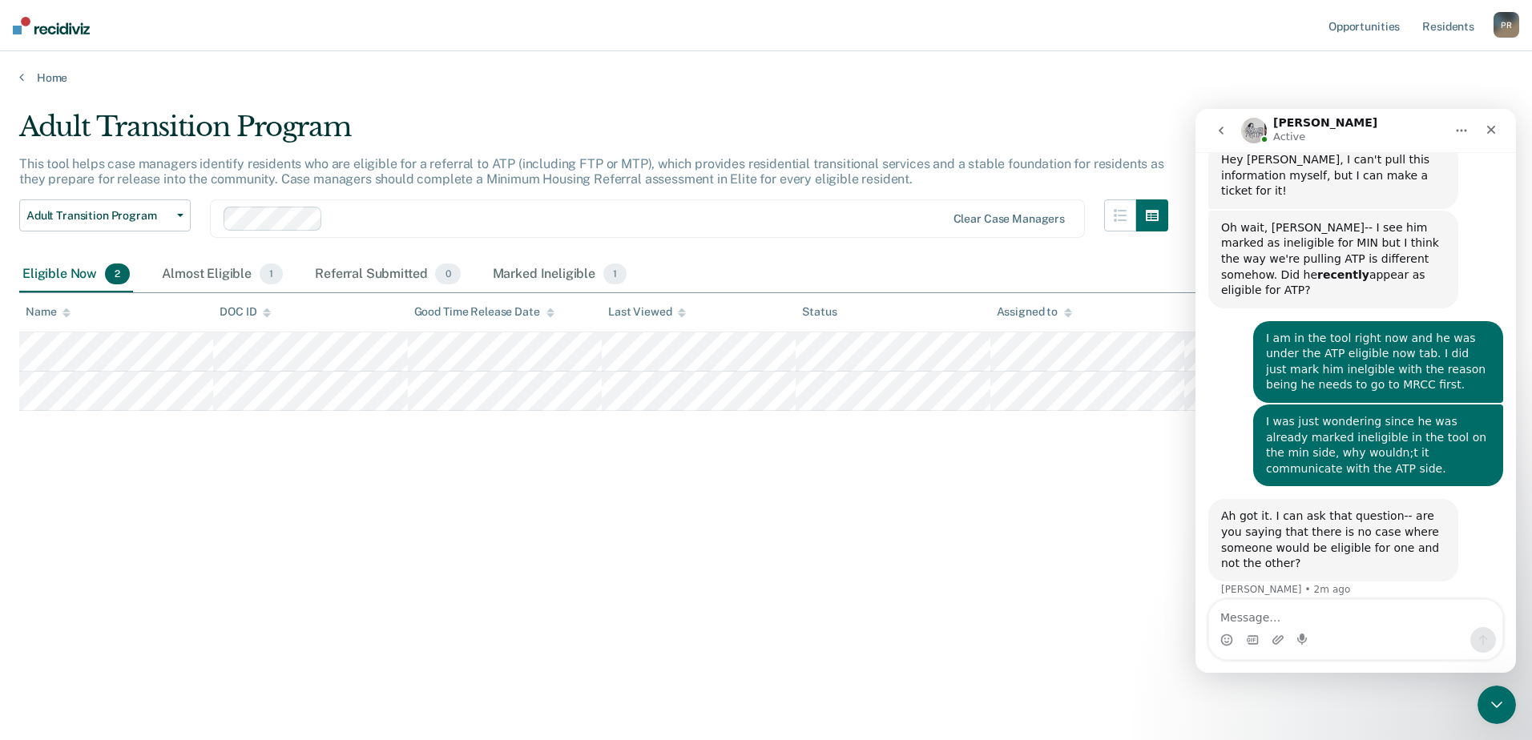
click at [541, 665] on div "Adult Transition Program This tool helps case managers identify residents who a…" at bounding box center [766, 391] width 1494 height 561
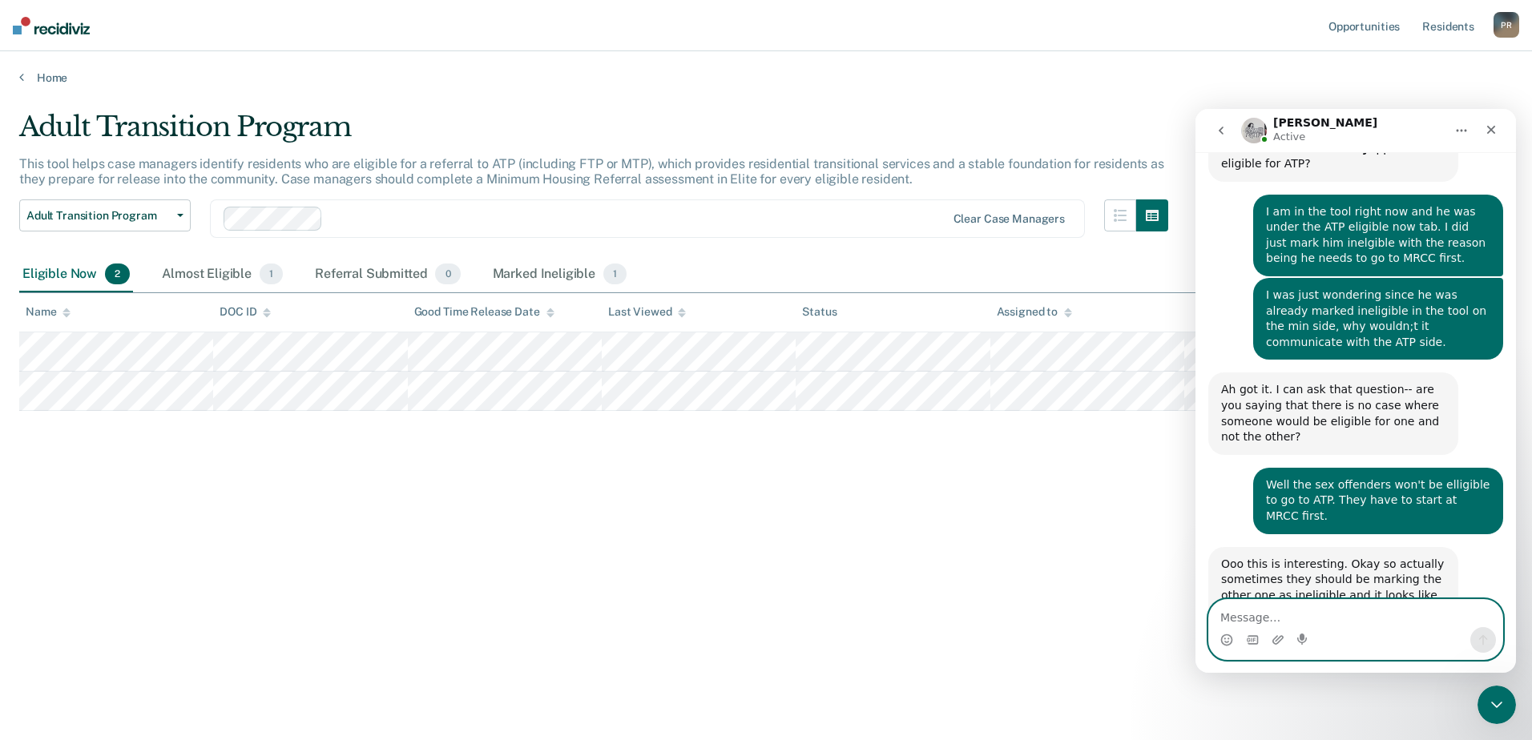
click at [1241, 615] on textarea "Message…" at bounding box center [1355, 613] width 293 height 27
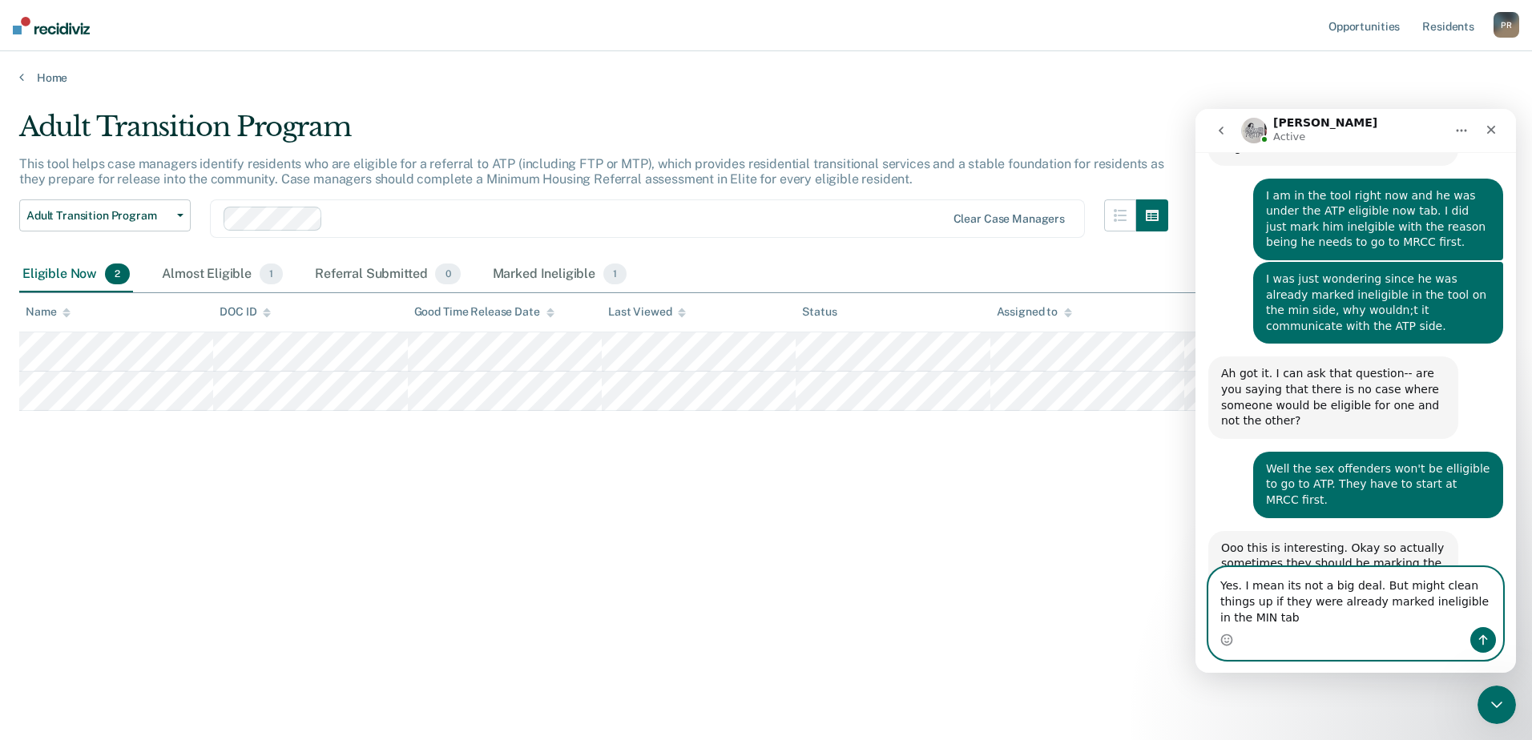
type textarea "Yes. I mean its not a big deal. But might clean things up if they were already …"
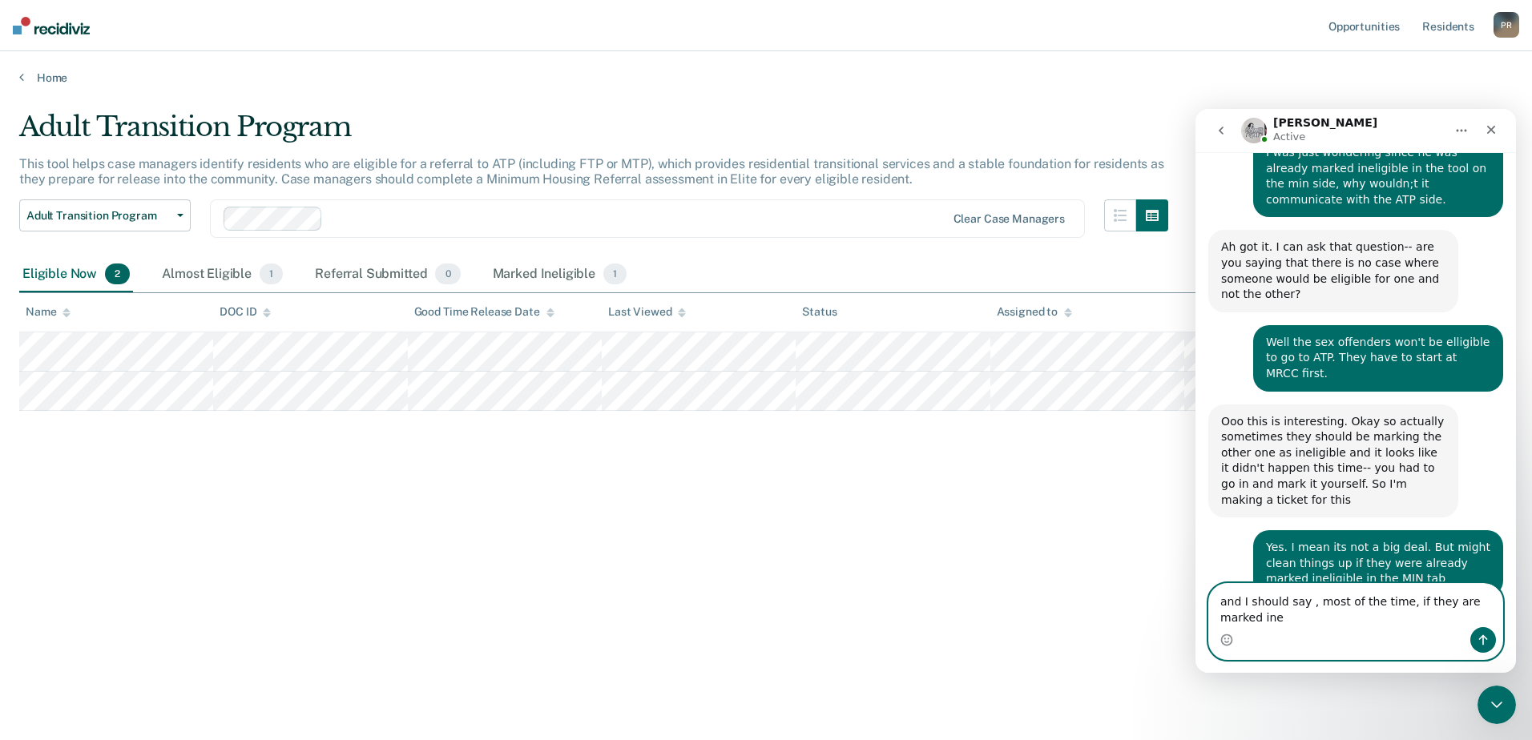
scroll to position [610, 0]
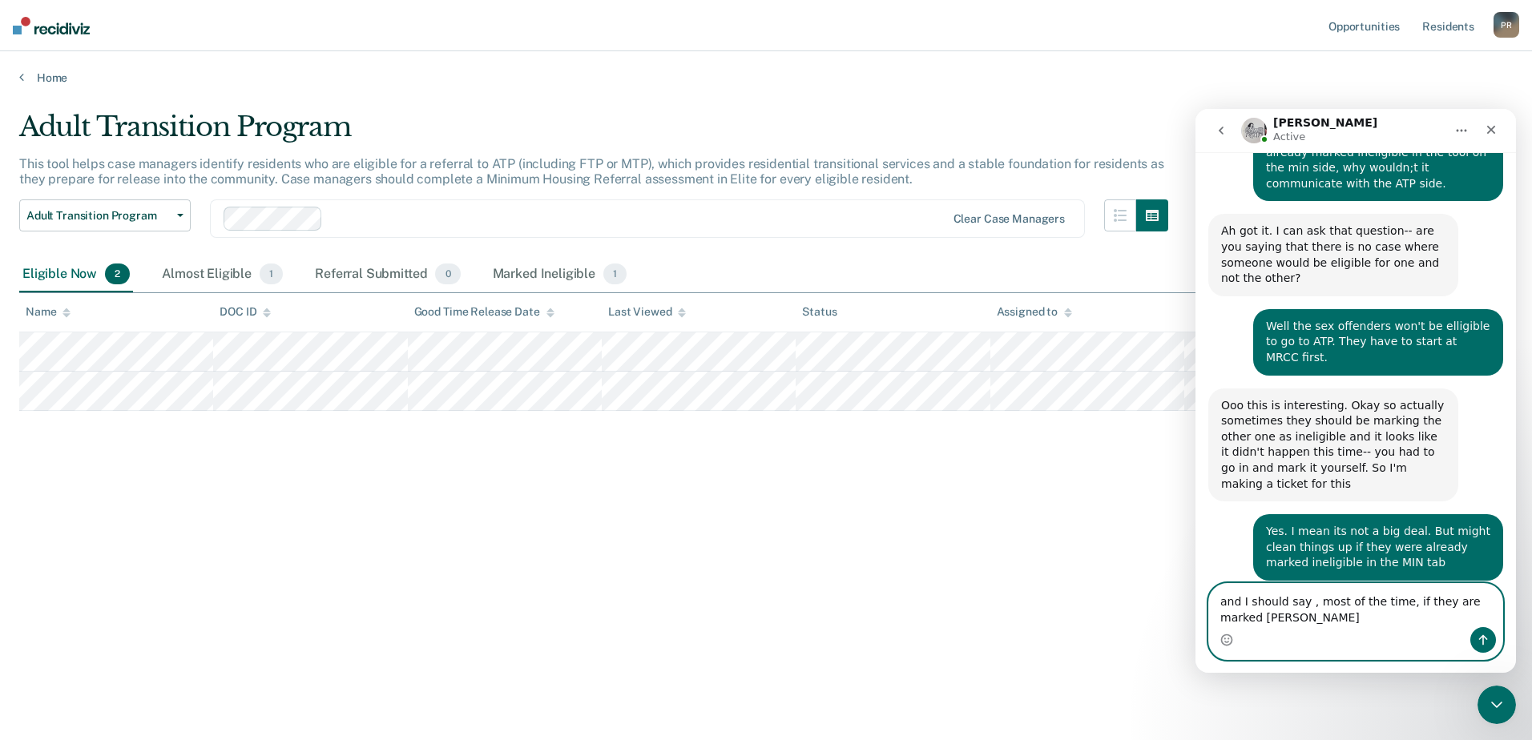
type textarea "and I should say , most of the time, if they are marked inel"
drag, startPoint x: 1282, startPoint y: 618, endPoint x: 1198, endPoint y: 600, distance: 86.0
click at [1198, 600] on div "and I should say , most of the time, if they are marked inel and I should say ,…" at bounding box center [1356, 621] width 321 height 77
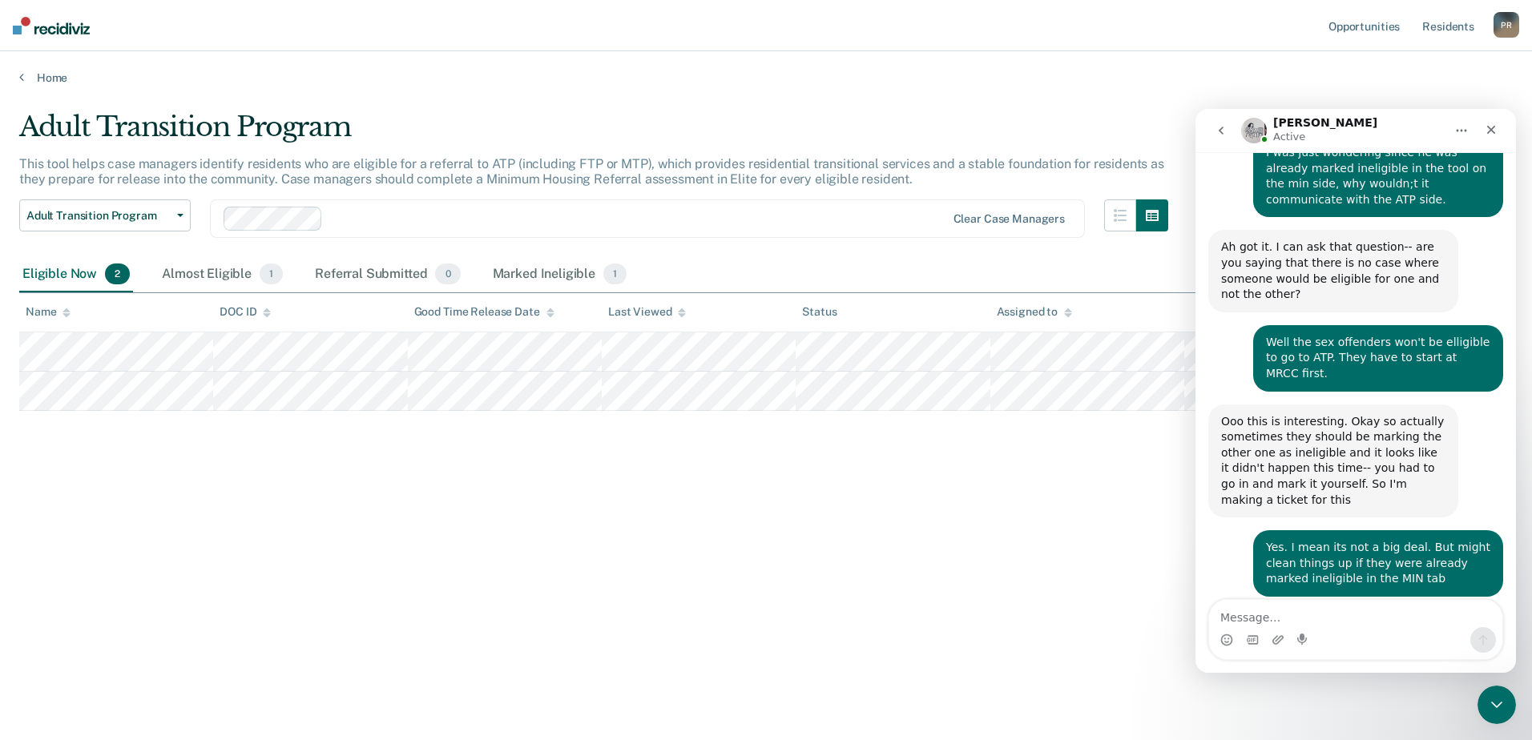
click at [926, 591] on div "Adult Transition Program This tool helps case managers identify residents who a…" at bounding box center [766, 366] width 1494 height 510
click at [1218, 125] on icon "go back" at bounding box center [1221, 130] width 13 height 13
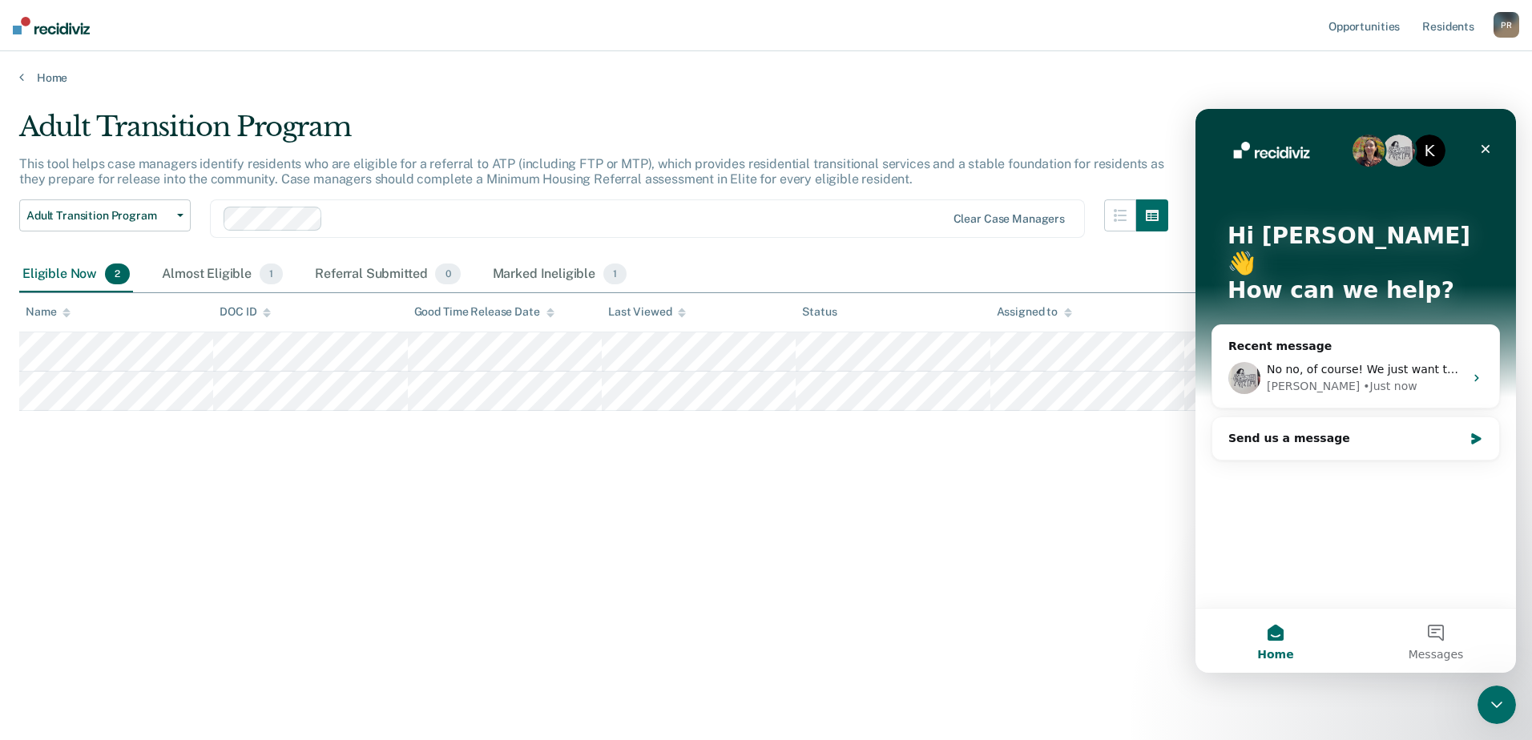
scroll to position [0, 0]
click at [886, 676] on main "Adult Transition Program This tool helps case managers identify residents who a…" at bounding box center [766, 410] width 1532 height 651
click at [1487, 148] on icon "Close" at bounding box center [1486, 149] width 9 height 9
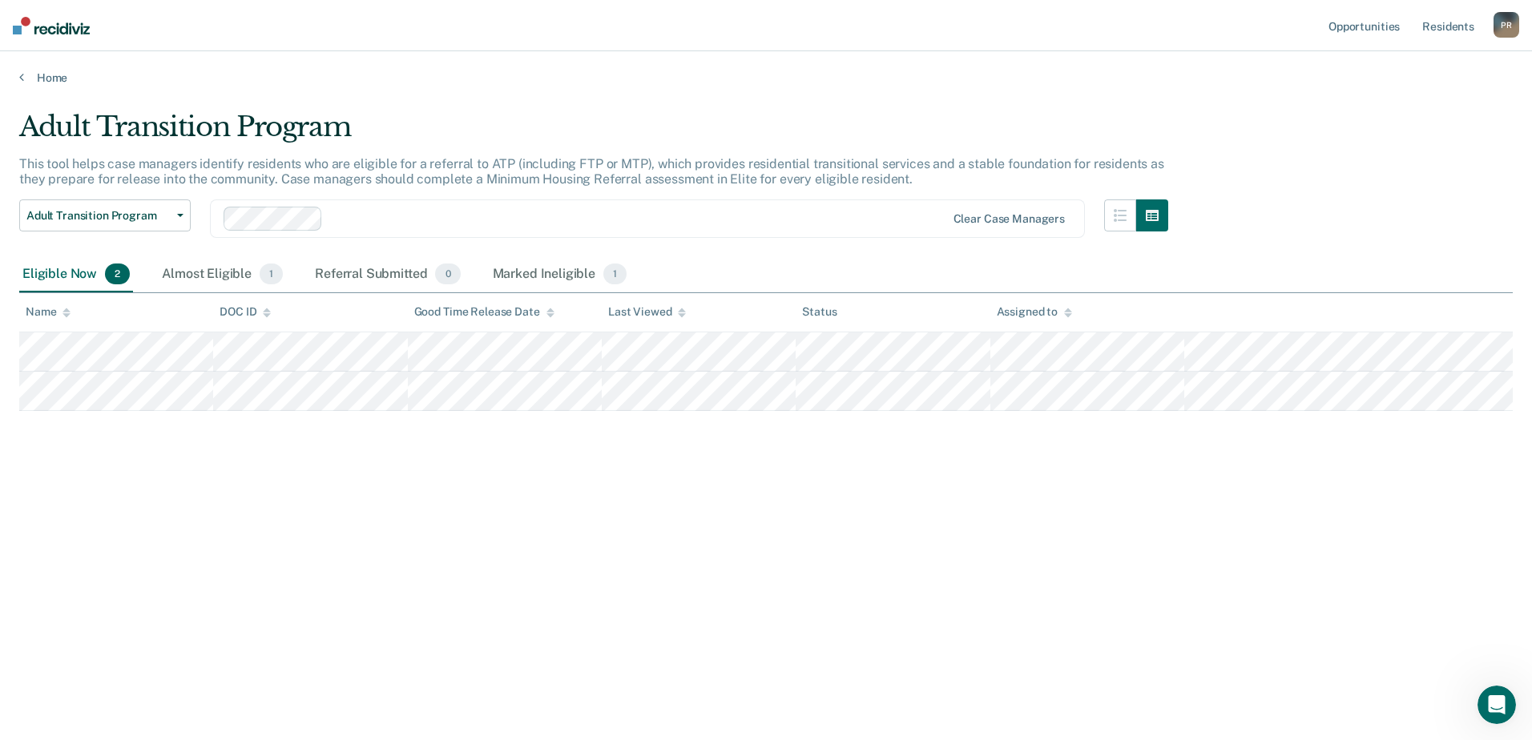
drag, startPoint x: 1429, startPoint y: 153, endPoint x: 1376, endPoint y: 162, distance: 53.6
click at [1429, 153] on div "Adult Transition Program This tool helps case managers identify residents who a…" at bounding box center [766, 366] width 1494 height 510
